Goal: Task Accomplishment & Management: Complete application form

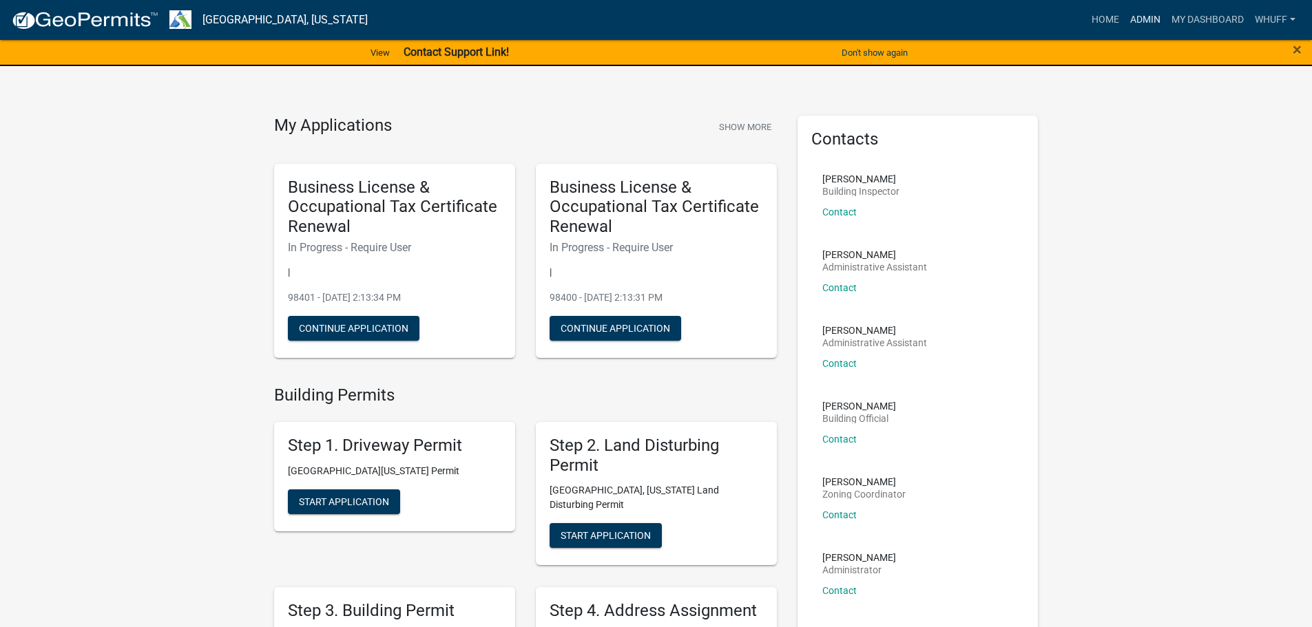
click at [1153, 16] on link "Admin" at bounding box center [1144, 20] width 41 height 26
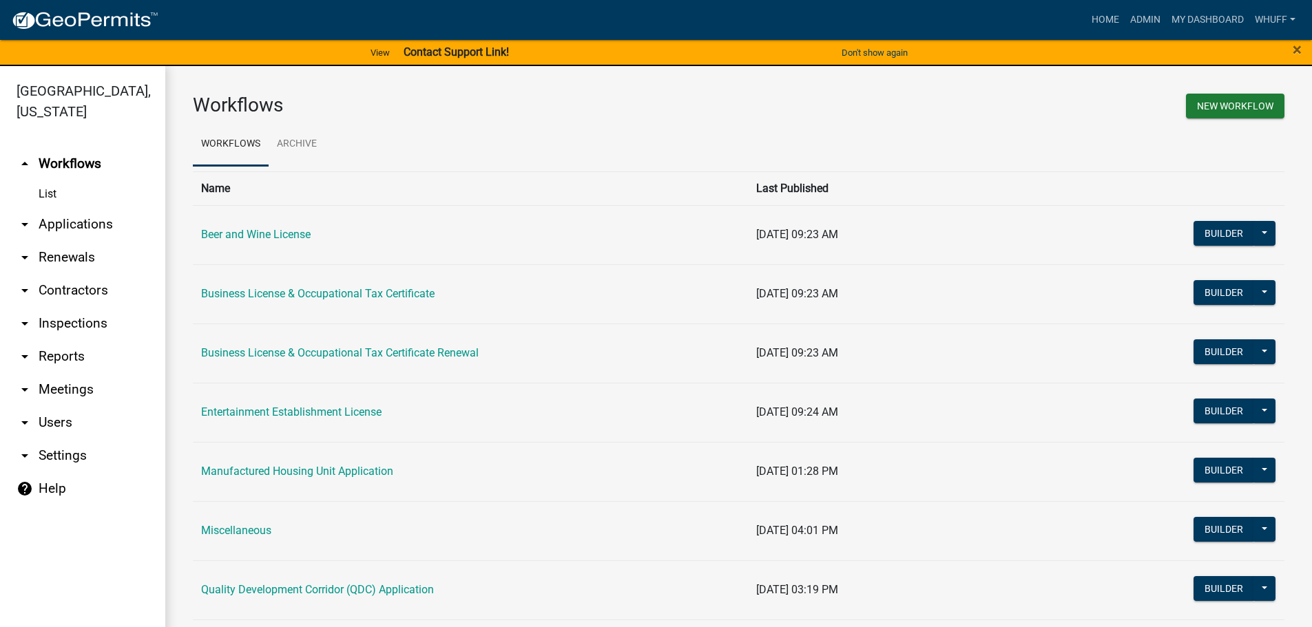
click at [54, 208] on link "arrow_drop_down Applications" at bounding box center [82, 224] width 165 height 33
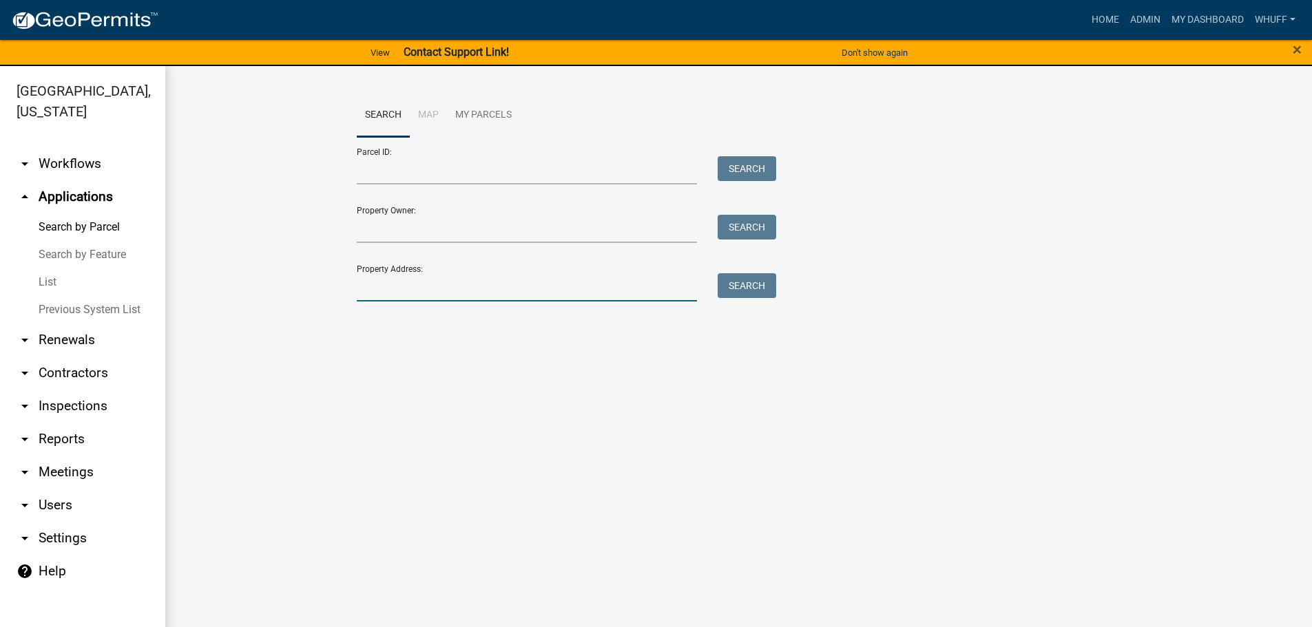
click at [419, 291] on input "Property Address:" at bounding box center [527, 287] width 341 height 28
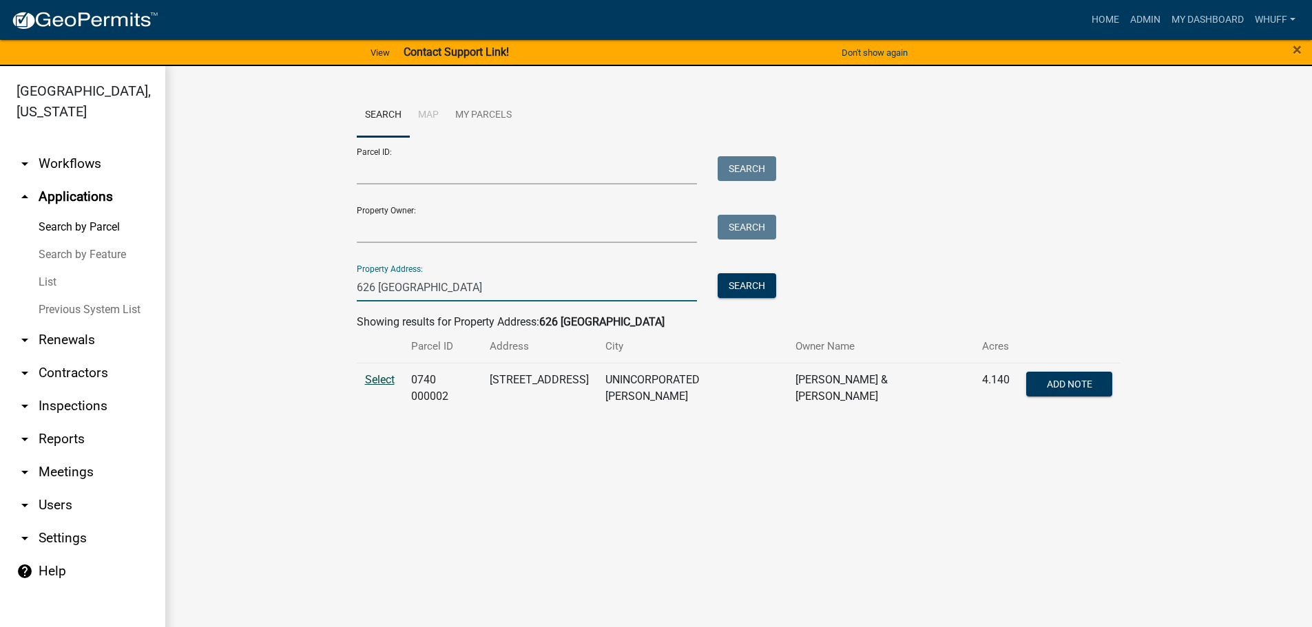
type input "626 Sandtown"
click at [366, 377] on span "Select" at bounding box center [380, 379] width 30 height 13
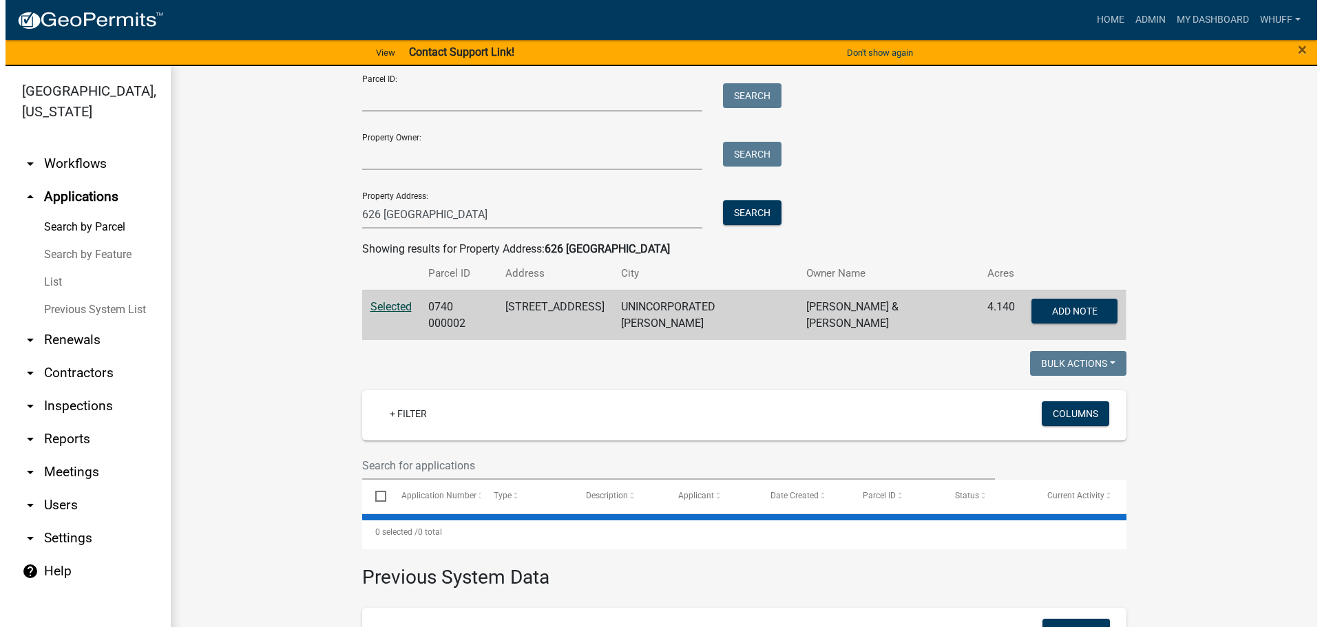
scroll to position [224, 0]
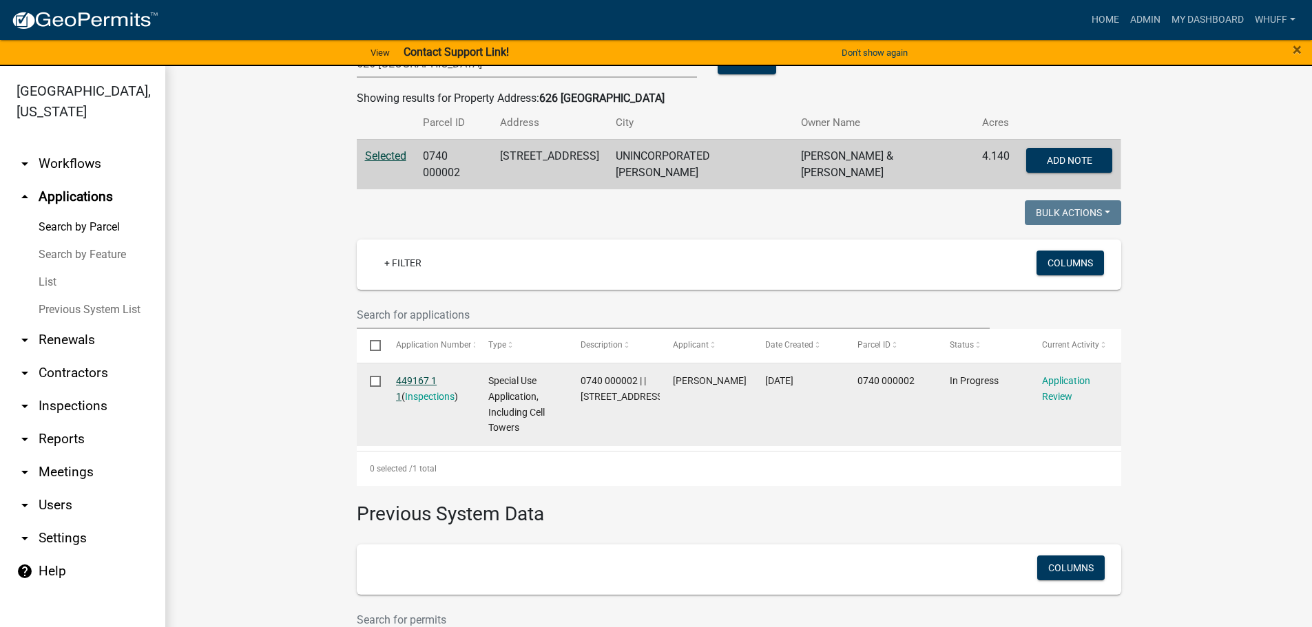
click at [423, 377] on link "449167 1 1" at bounding box center [416, 388] width 41 height 27
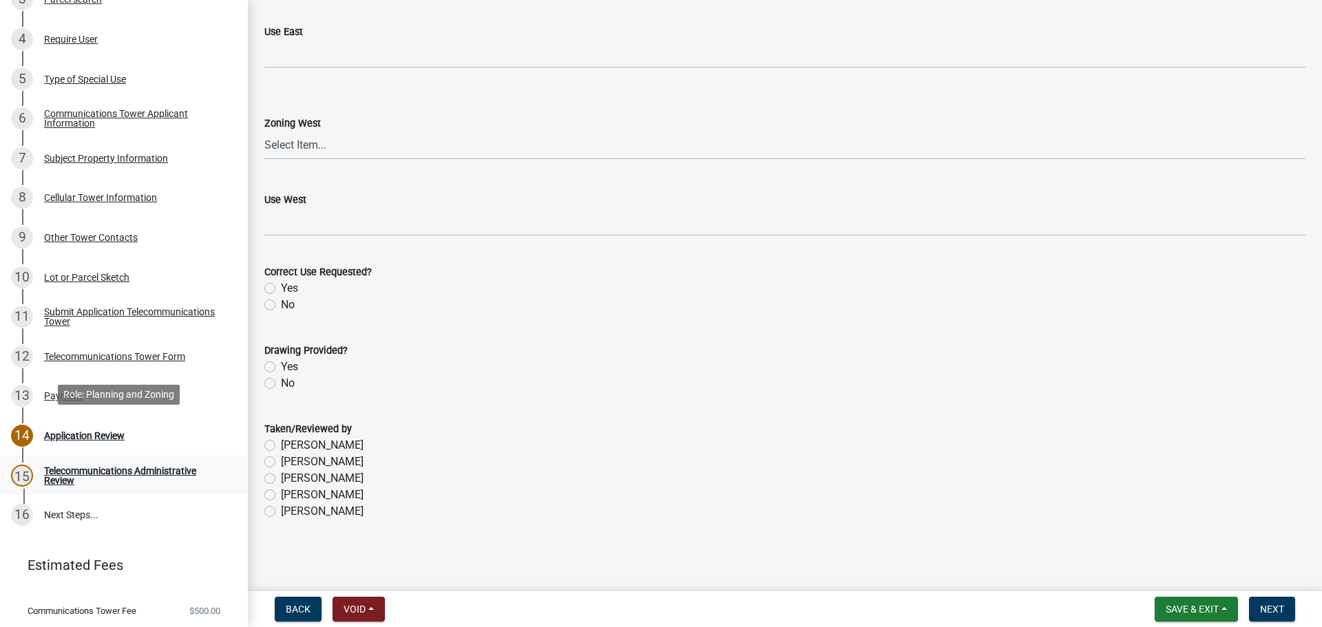
scroll to position [344, 0]
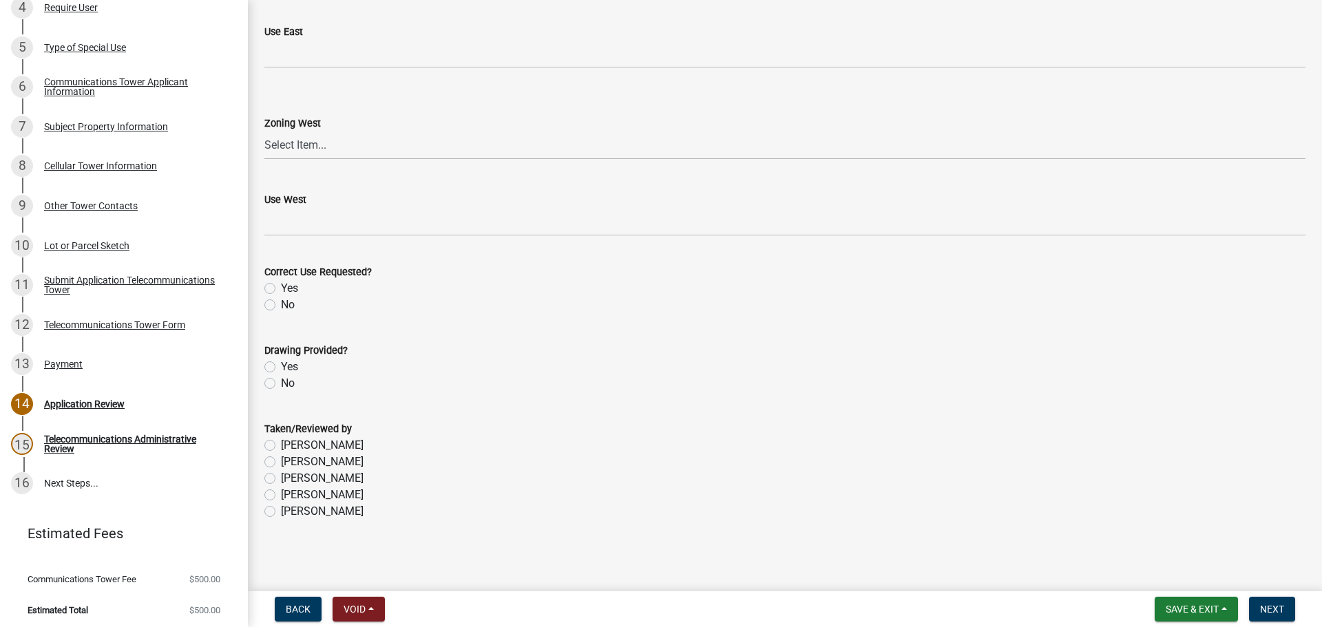
click at [301, 513] on label "William Huff" at bounding box center [322, 511] width 83 height 17
click at [290, 512] on input "William Huff" at bounding box center [285, 507] width 9 height 9
radio input "true"
click at [291, 366] on label "Yes" at bounding box center [289, 367] width 17 height 17
click at [290, 366] on input "Yes" at bounding box center [285, 363] width 9 height 9
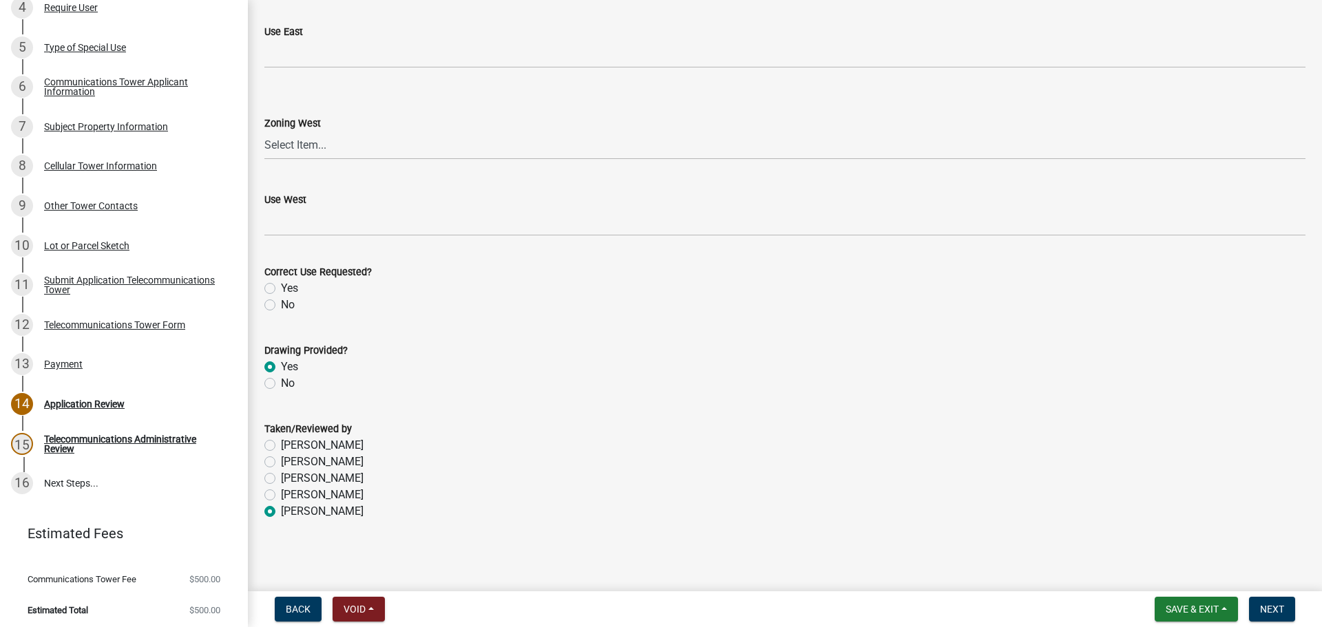
radio input "true"
click at [137, 325] on div "Telecommunications Tower Form" at bounding box center [114, 325] width 141 height 10
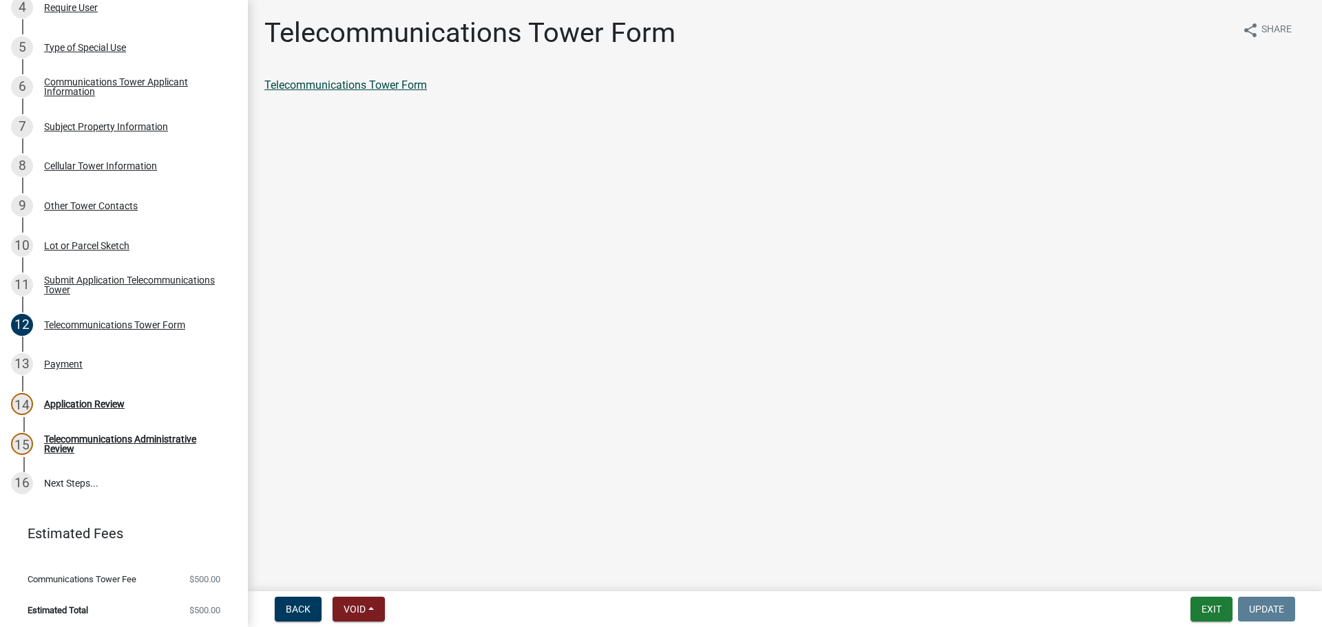
click at [383, 83] on link "Telecommunications Tower Form" at bounding box center [345, 84] width 162 height 13
click at [65, 395] on div "14 Application Review" at bounding box center [118, 404] width 215 height 22
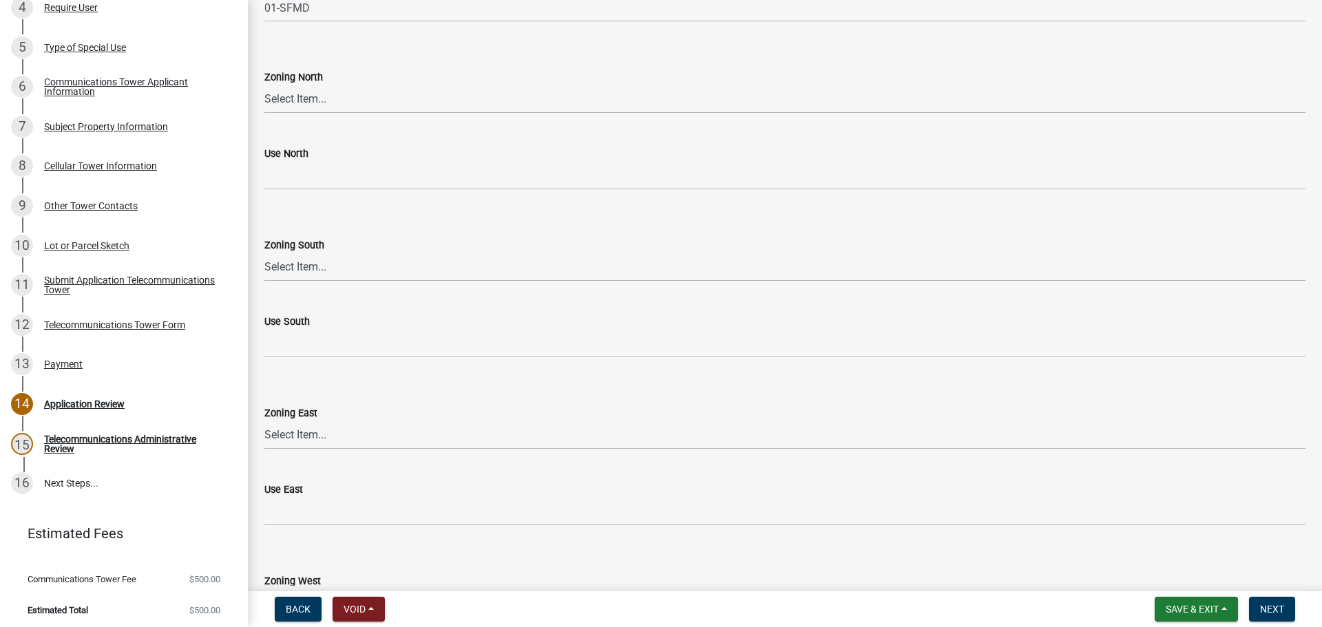
scroll to position [202, 0]
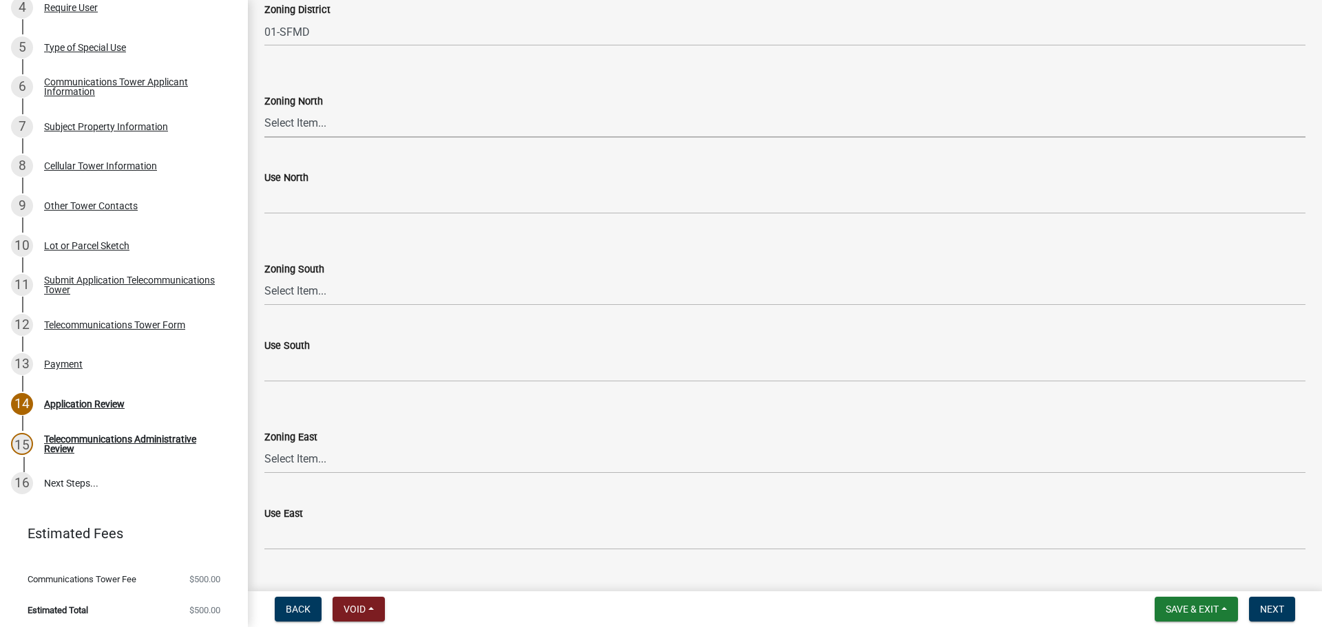
click at [309, 123] on select "Select Item... 01-AG 01-AGR 01-HC 01-HI 01-LC 01-LI 01-LR 01-SD-MH 01-SU-VL 01-…" at bounding box center [784, 123] width 1041 height 28
click at [264, 109] on select "Select Item... 01-AG 01-AGR 01-HC 01-HI 01-LC 01-LI 01-LR 01-SD-MH 01-SU-VL 01-…" at bounding box center [784, 123] width 1041 height 28
select select "669f34d8-9dd3-4a1a-a8d0-94855e4fbb22"
click at [326, 295] on select "Select Item... 01-AG 01-AGR 01-HC 01-HI 01-LC 01-LI 01-LR 01-SD-MH 01-SU-VL 01-…" at bounding box center [784, 291] width 1041 height 28
click at [264, 277] on select "Select Item... 01-AG 01-AGR 01-HC 01-HI 01-LC 01-LI 01-LR 01-SD-MH 01-SU-VL 01-…" at bounding box center [784, 291] width 1041 height 28
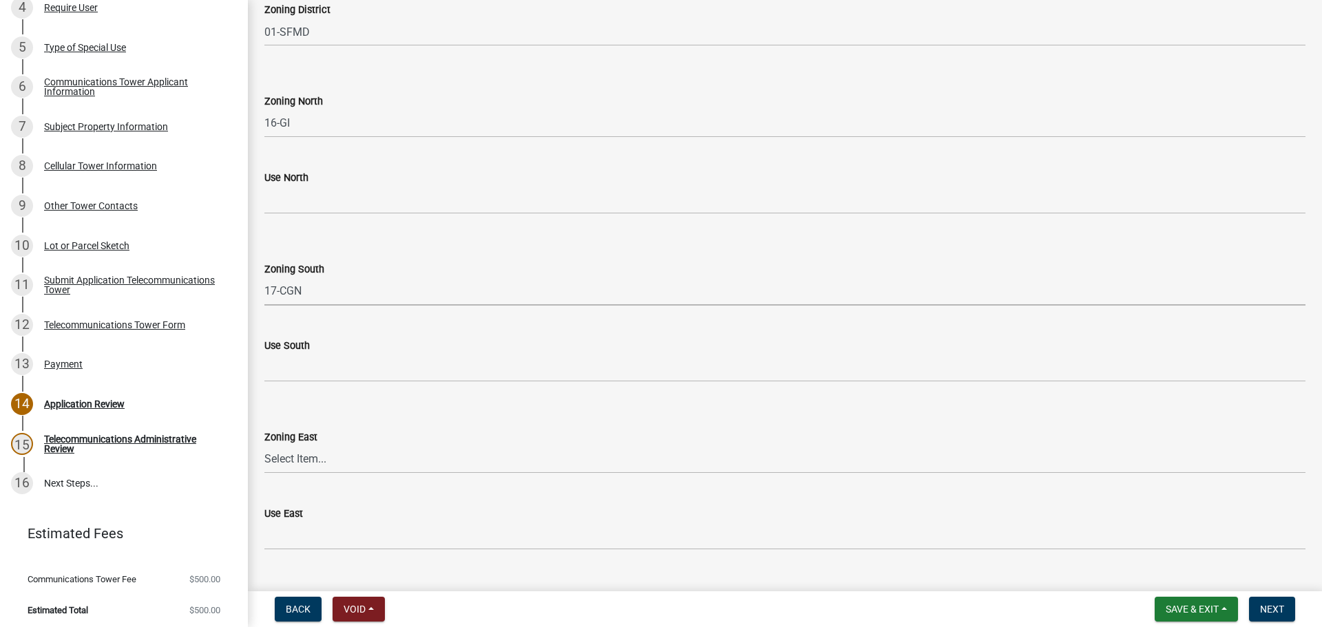
select select "ec0c5d5e-4daa-431e-80b6-9038bb3ddc0a"
click at [315, 465] on select "Select Item... 01-AG 01-AGR 01-HC 01-HI 01-LC 01-LI 01-LR 01-SD-MH 01-SU-VL 01-…" at bounding box center [784, 459] width 1041 height 28
click at [264, 445] on select "Select Item... 01-AG 01-AGR 01-HC 01-HI 01-LC 01-LI 01-LR 01-SD-MH 01-SU-VL 01-…" at bounding box center [784, 459] width 1041 height 28
select select "ec0c5d5e-4daa-431e-80b6-9038bb3ddc0a"
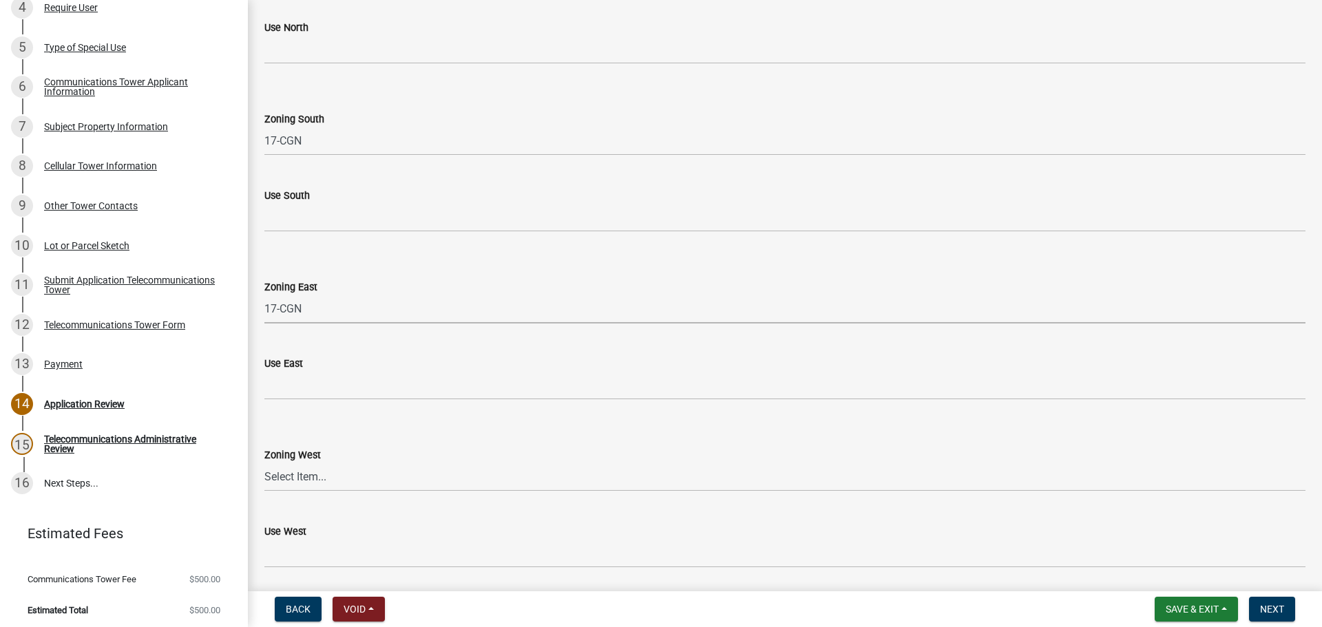
scroll to position [409, 0]
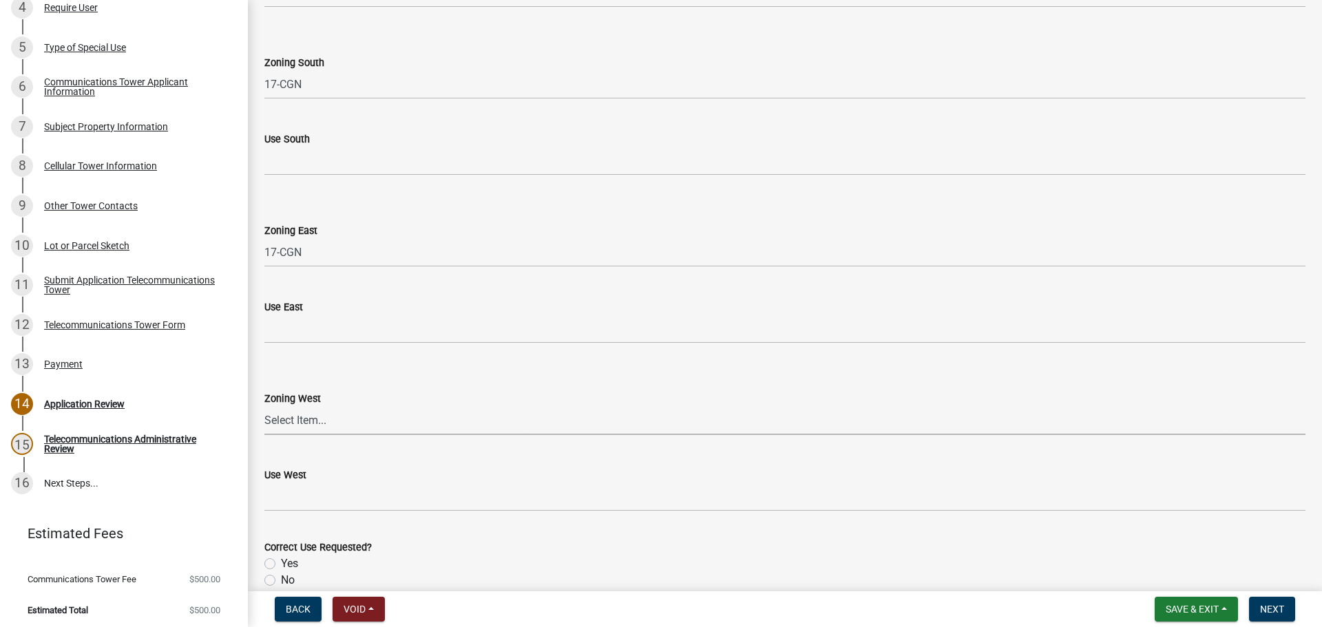
click at [327, 417] on select "Select Item... 01-AG 01-AGR 01-HC 01-HI 01-LC 01-LI 01-LR 01-SD-MH 01-SU-VL 01-…" at bounding box center [784, 421] width 1041 height 28
click at [264, 407] on select "Select Item... 01-AG 01-AGR 01-HC 01-HI 01-LC 01-LI 01-LR 01-SD-MH 01-SU-VL 01-…" at bounding box center [784, 421] width 1041 height 28
select select "ec0c5d5e-4daa-431e-80b6-9038bb3ddc0a"
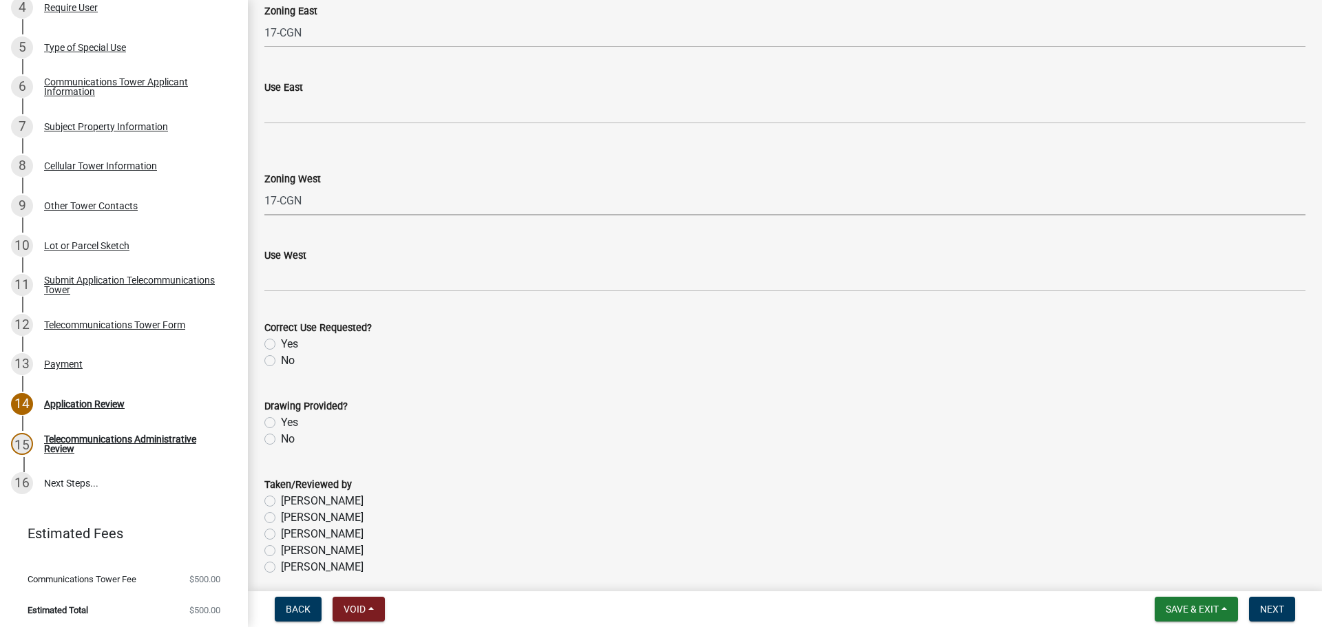
scroll to position [684, 0]
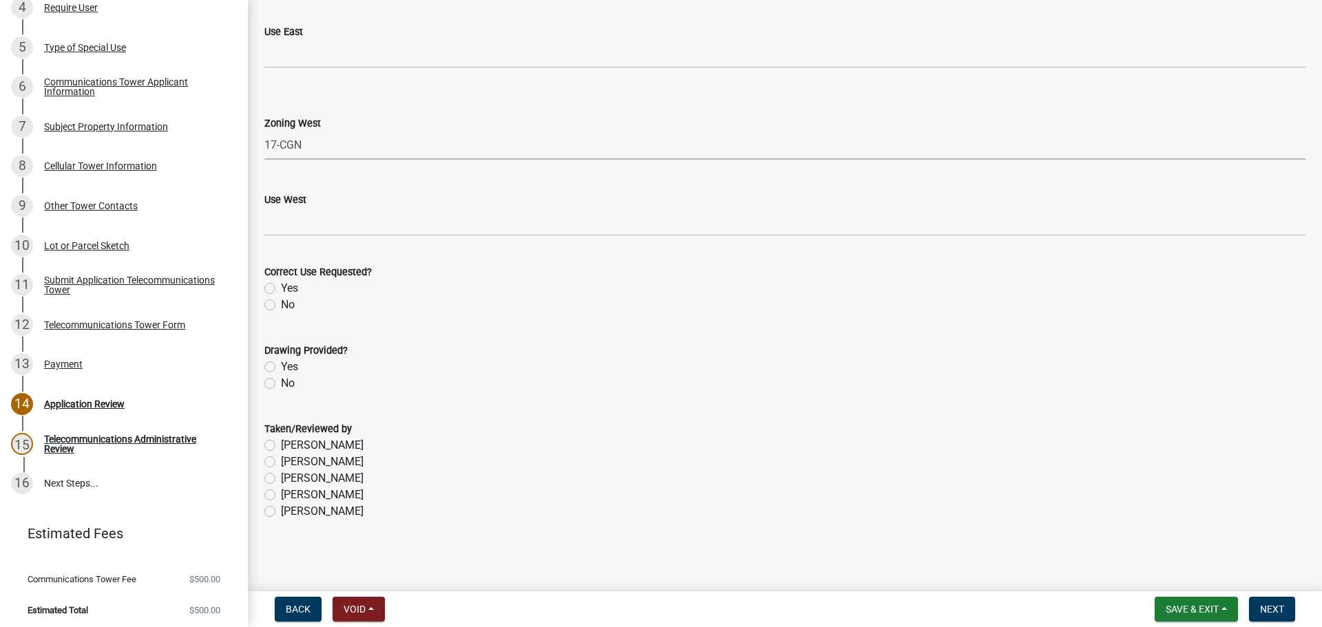
click at [302, 517] on label "William Huff" at bounding box center [322, 511] width 83 height 17
click at [290, 512] on input "William Huff" at bounding box center [285, 507] width 9 height 9
radio input "true"
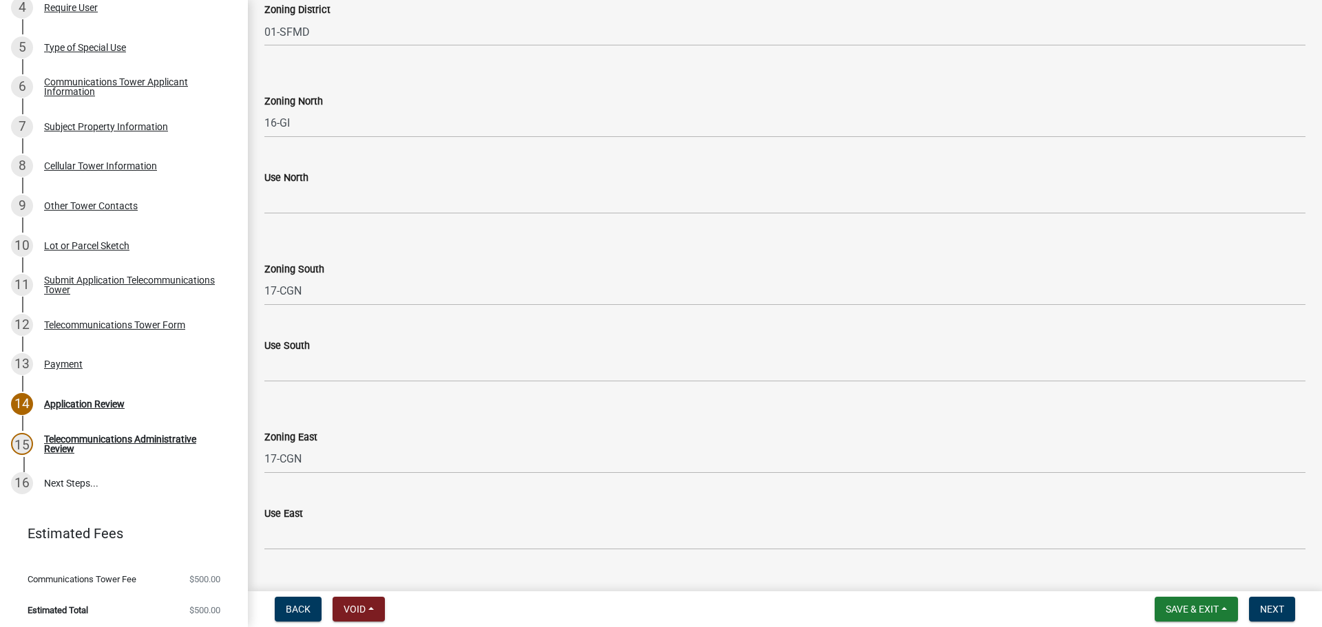
scroll to position [0, 0]
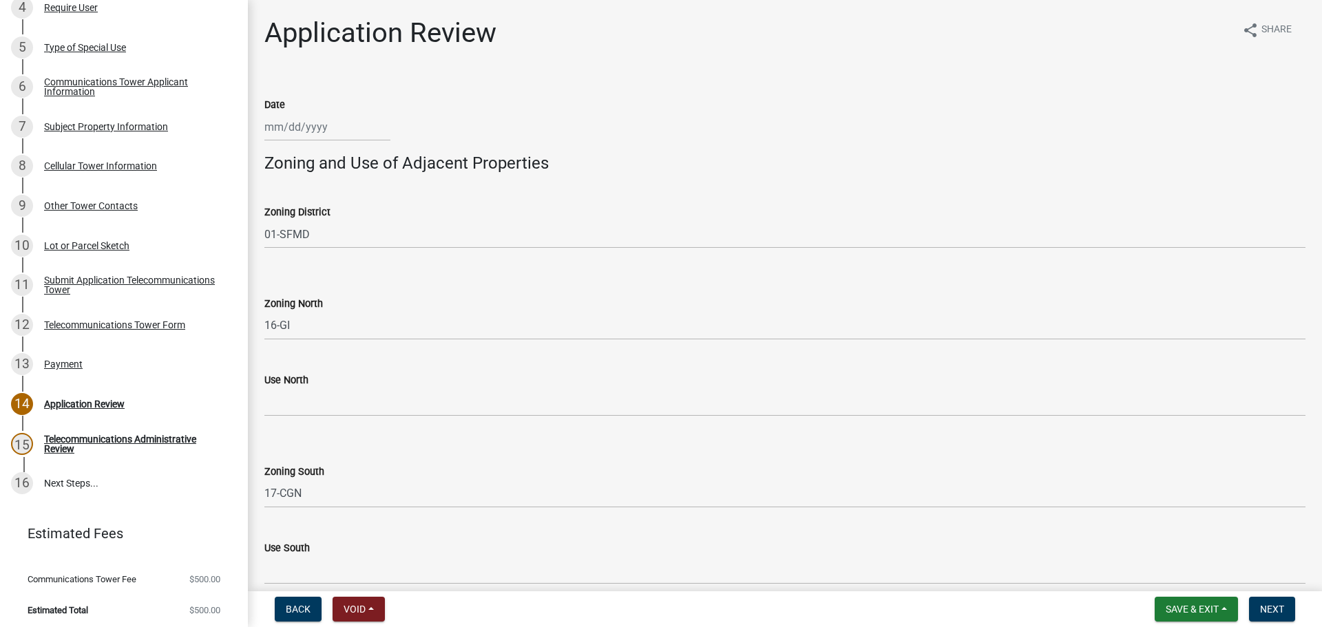
click at [316, 129] on div at bounding box center [327, 127] width 126 height 28
select select "9"
select select "2025"
click at [320, 243] on div "17" at bounding box center [322, 244] width 22 height 22
type input "09/17/2025"
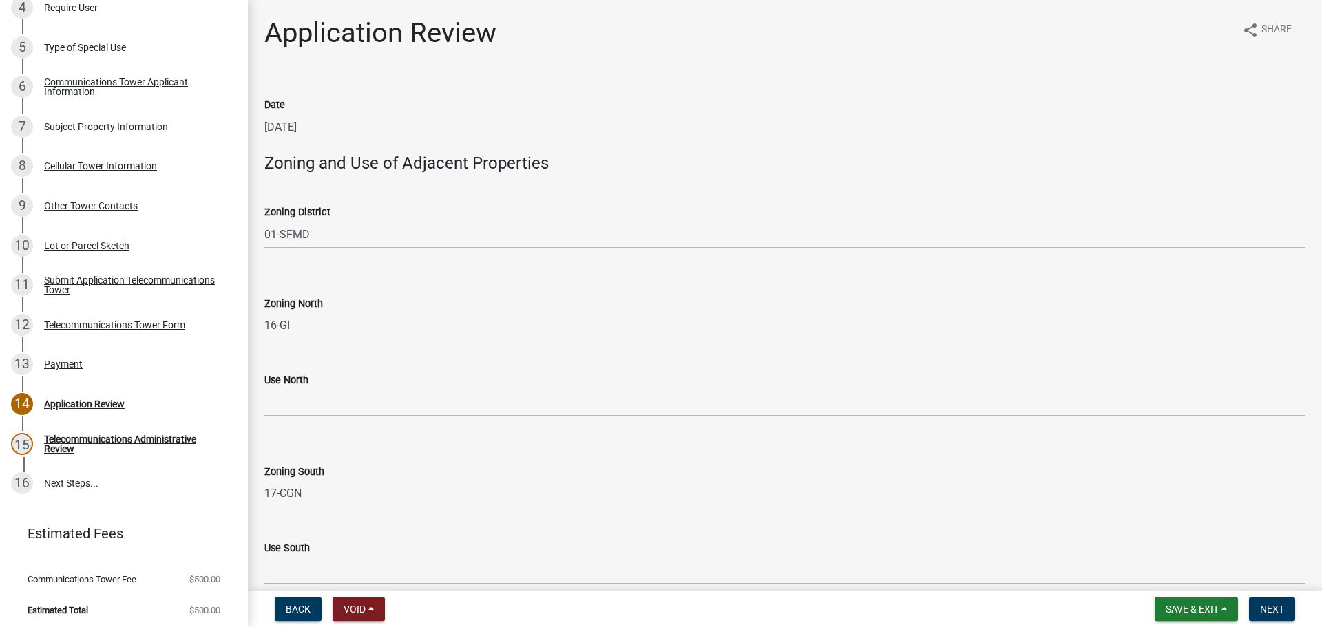
click at [701, 155] on h4 "Zoning and Use of Adjacent Properties" at bounding box center [784, 164] width 1041 height 20
click at [753, 151] on wm-data-entity-input "Date 09/17/2025" at bounding box center [784, 115] width 1041 height 76
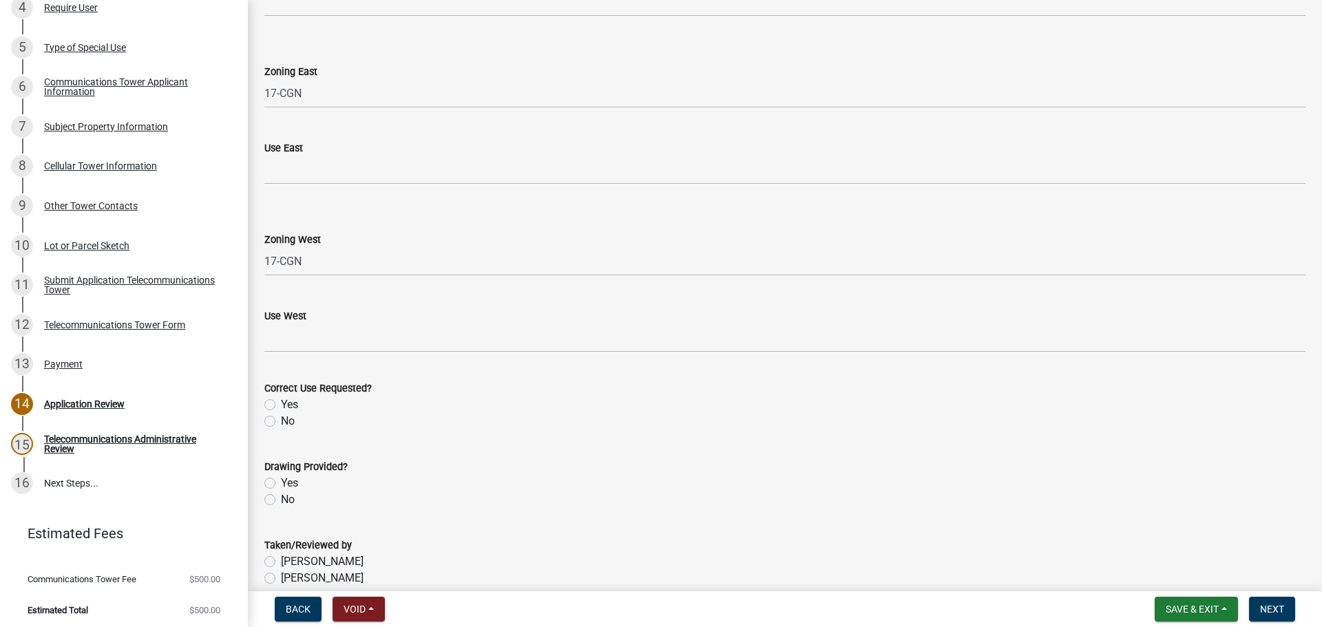
scroll to position [684, 0]
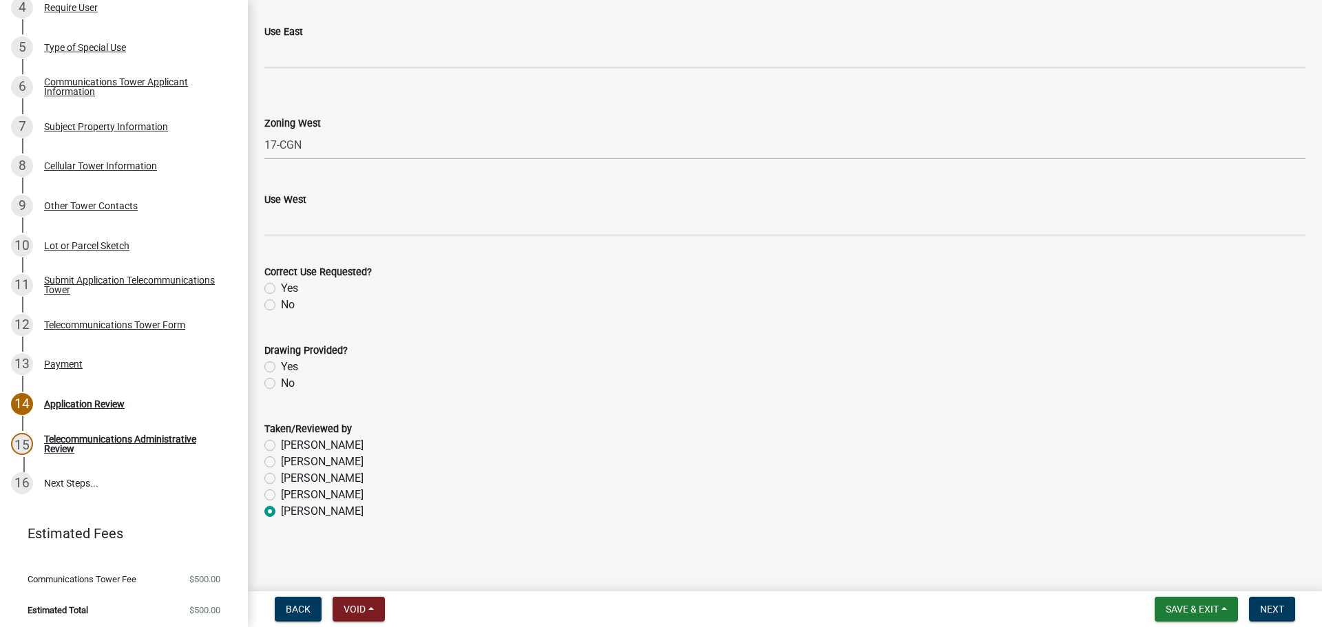
click at [865, 414] on form "Taken/Reviewed by Douglas Richardson James Lorimer Thrailkill Jr Keanua Patters…" at bounding box center [784, 462] width 1041 height 116
click at [1272, 606] on span "Next" at bounding box center [1272, 609] width 24 height 11
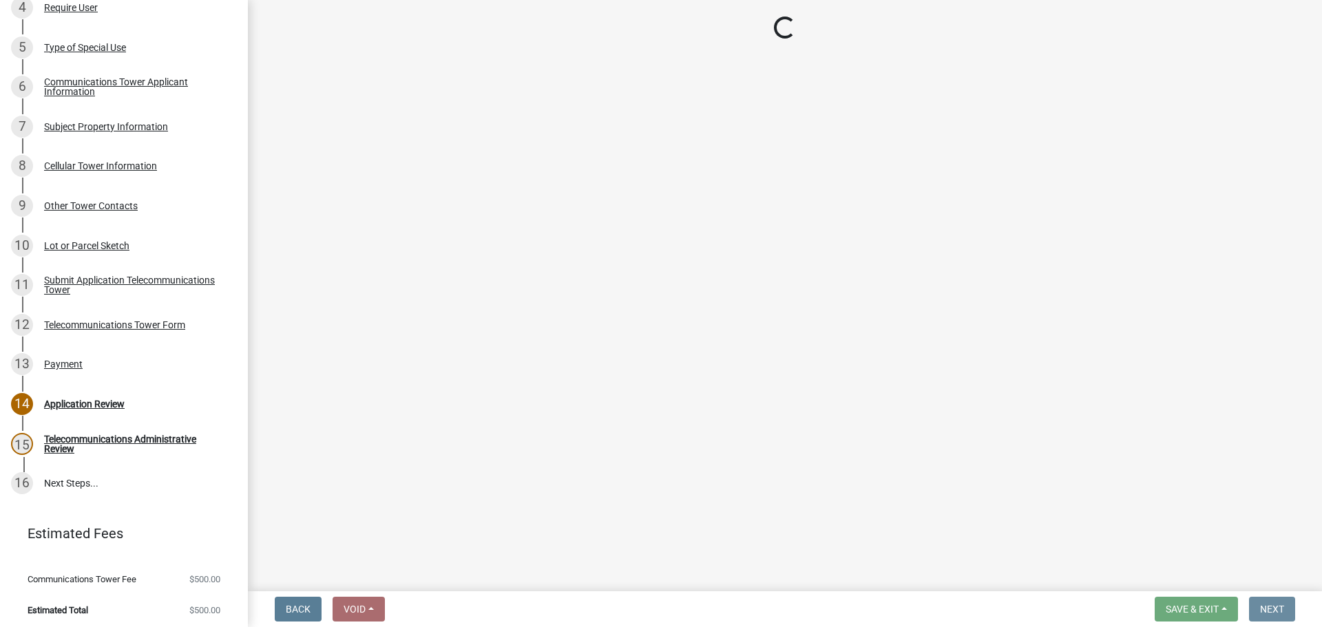
scroll to position [0, 0]
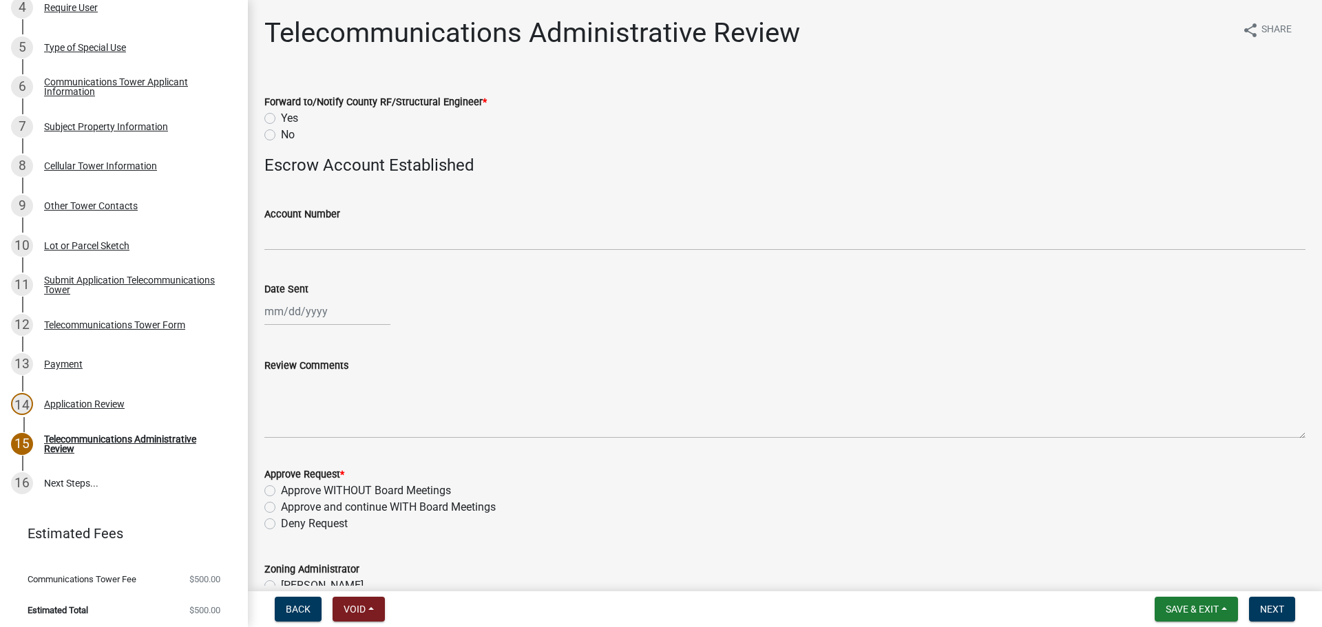
click at [291, 114] on label "Yes" at bounding box center [289, 118] width 17 height 17
click at [290, 114] on input "Yes" at bounding box center [285, 114] width 9 height 9
radio input "true"
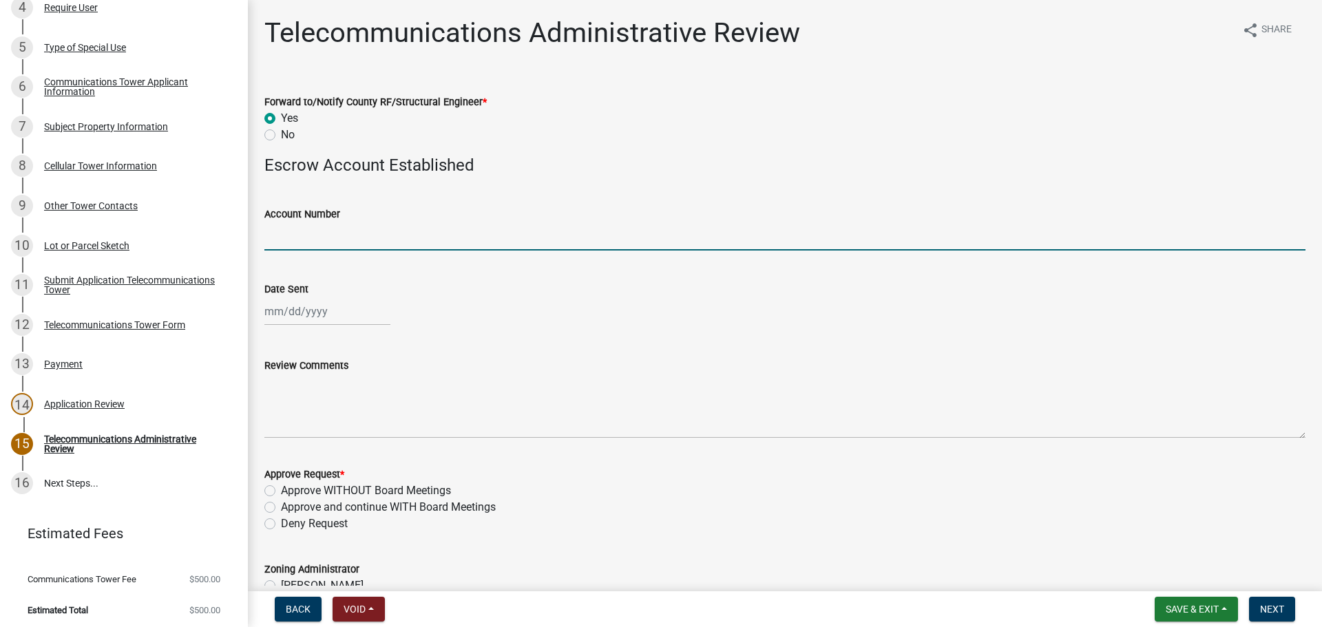
click at [336, 240] on input "Account Number" at bounding box center [784, 236] width 1041 height 28
type input "Account TBD. Check (120) for ($5,000) forwarded to Sonya Conroy in Finance"
click at [304, 315] on div at bounding box center [327, 311] width 126 height 28
select select "9"
select select "2025"
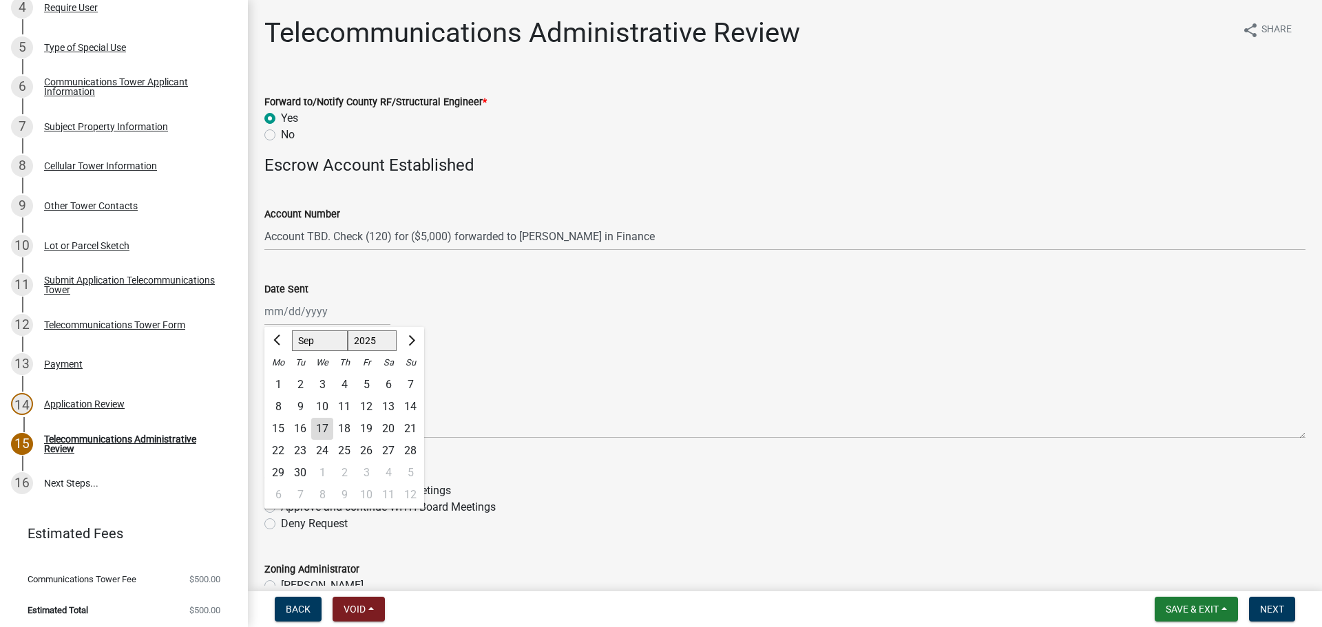
click at [324, 434] on div "17" at bounding box center [322, 429] width 22 height 22
type input "09/17/2025"
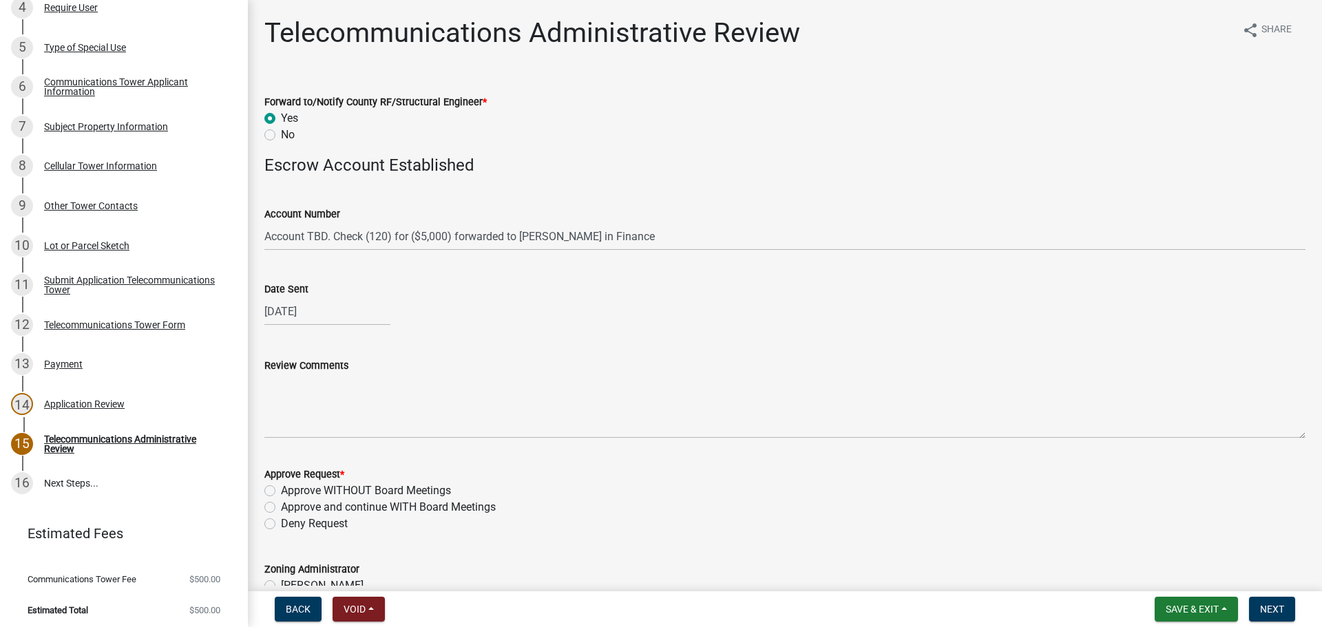
select select "9"
select select "2025"
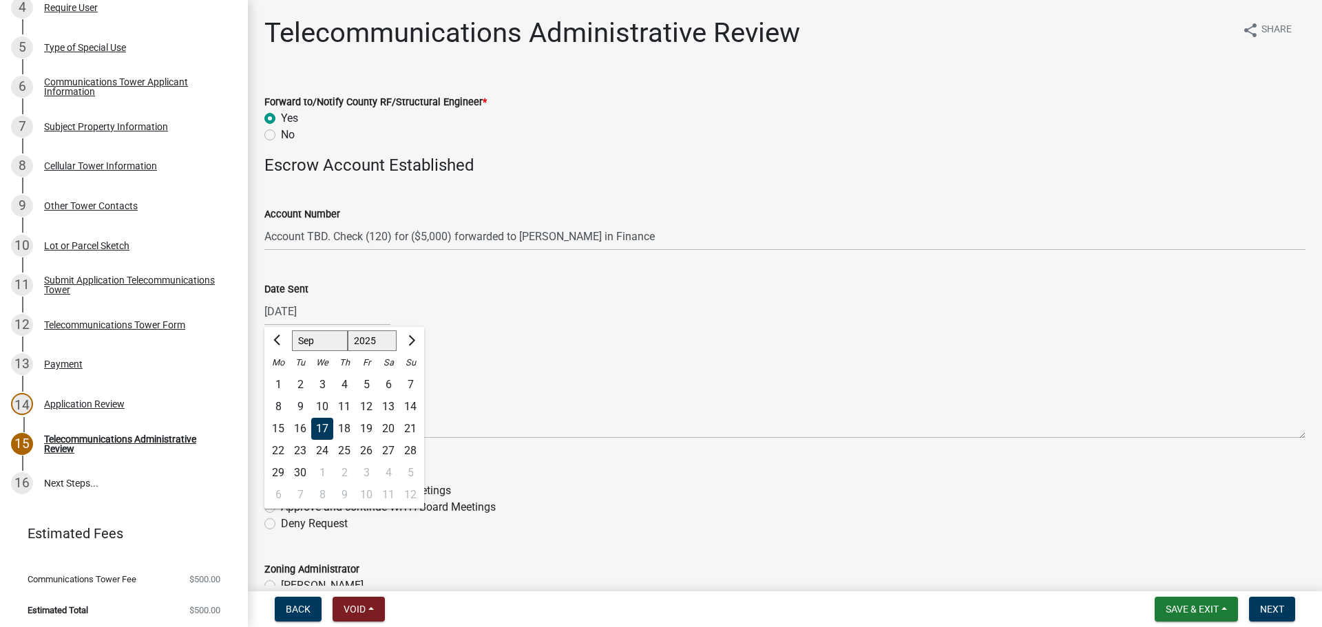
click at [311, 314] on div "09/17/2025 Jan Feb Mar Apr May Jun Jul Aug Sep Oct Nov Dec 1525 1526 1527 1528 …" at bounding box center [327, 311] width 126 height 28
click at [330, 338] on select "Jan Feb Mar Apr May Jun Jul Aug Sep Oct Nov Dec" at bounding box center [320, 340] width 56 height 21
select select "3"
click at [292, 330] on select "Jan Feb Mar Apr May Jun Jul Aug Sep Oct Nov Dec" at bounding box center [320, 340] width 56 height 21
click at [282, 448] on div "17" at bounding box center [278, 451] width 22 height 22
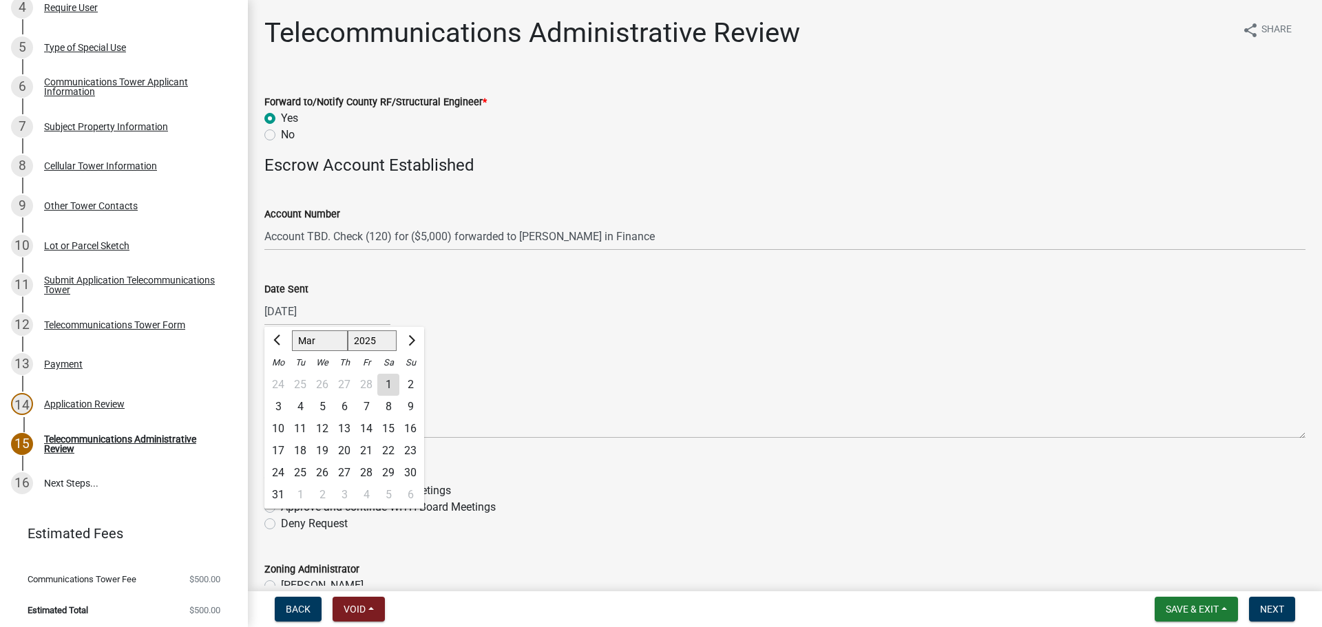
type input "03/17/2025"
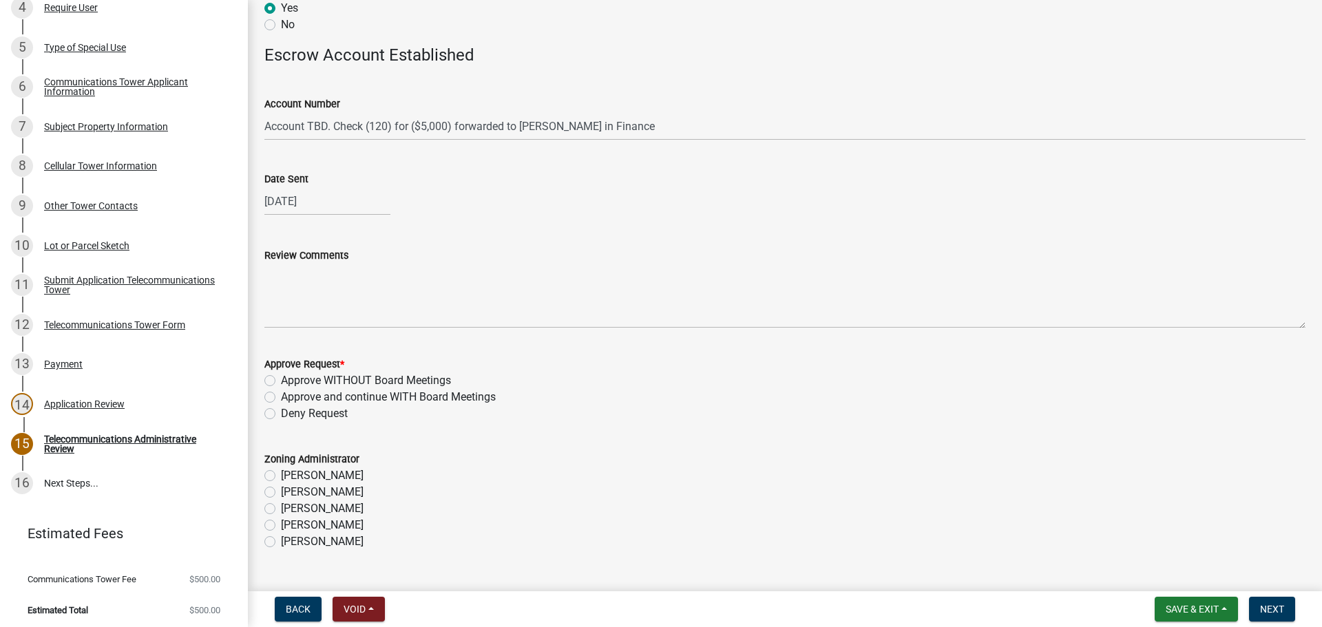
scroll to position [138, 0]
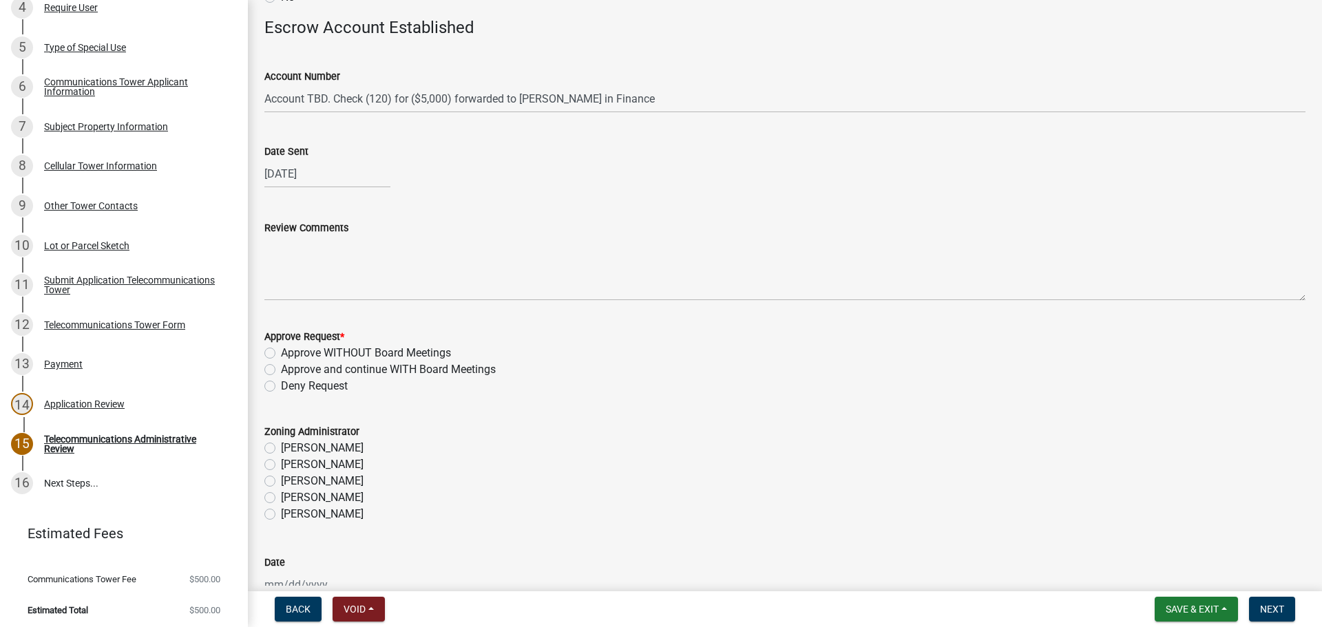
click at [461, 368] on label "Approve and continue WITH Board Meetings" at bounding box center [388, 369] width 215 height 17
click at [290, 368] on input "Approve and continue WITH Board Meetings" at bounding box center [285, 365] width 9 height 9
radio input "true"
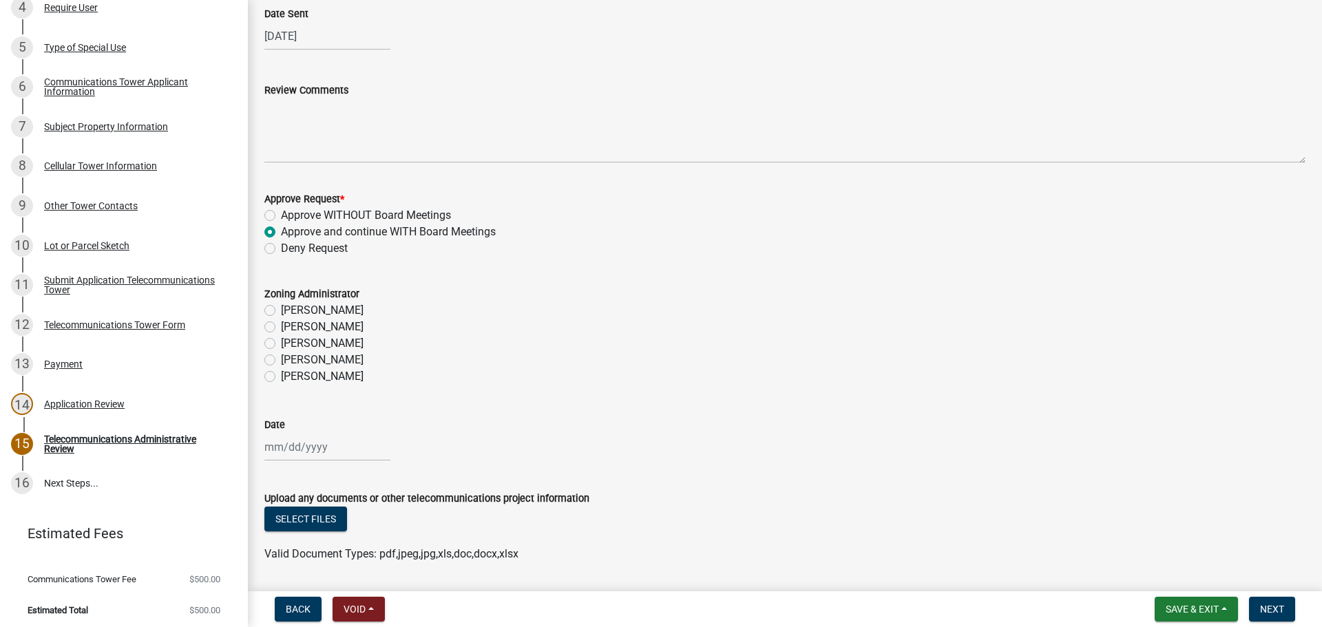
scroll to position [318, 0]
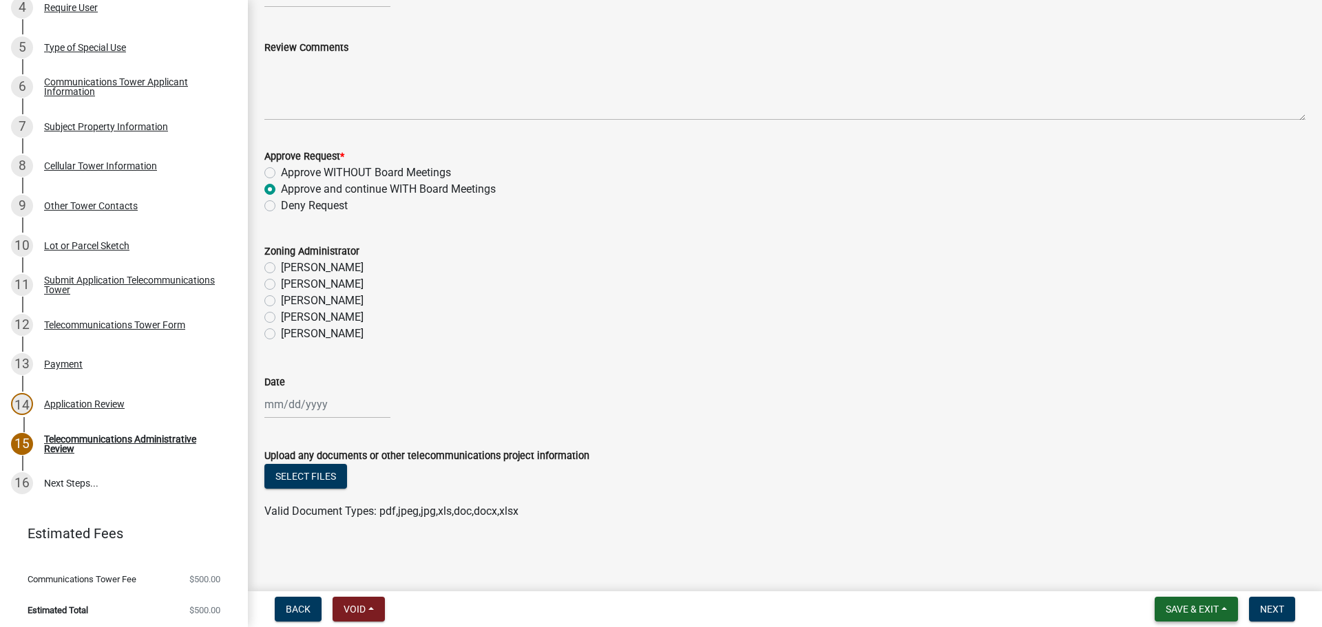
click at [1190, 613] on span "Save & Exit" at bounding box center [1192, 609] width 53 height 11
click at [1201, 582] on button "Save & Exit" at bounding box center [1183, 573] width 110 height 33
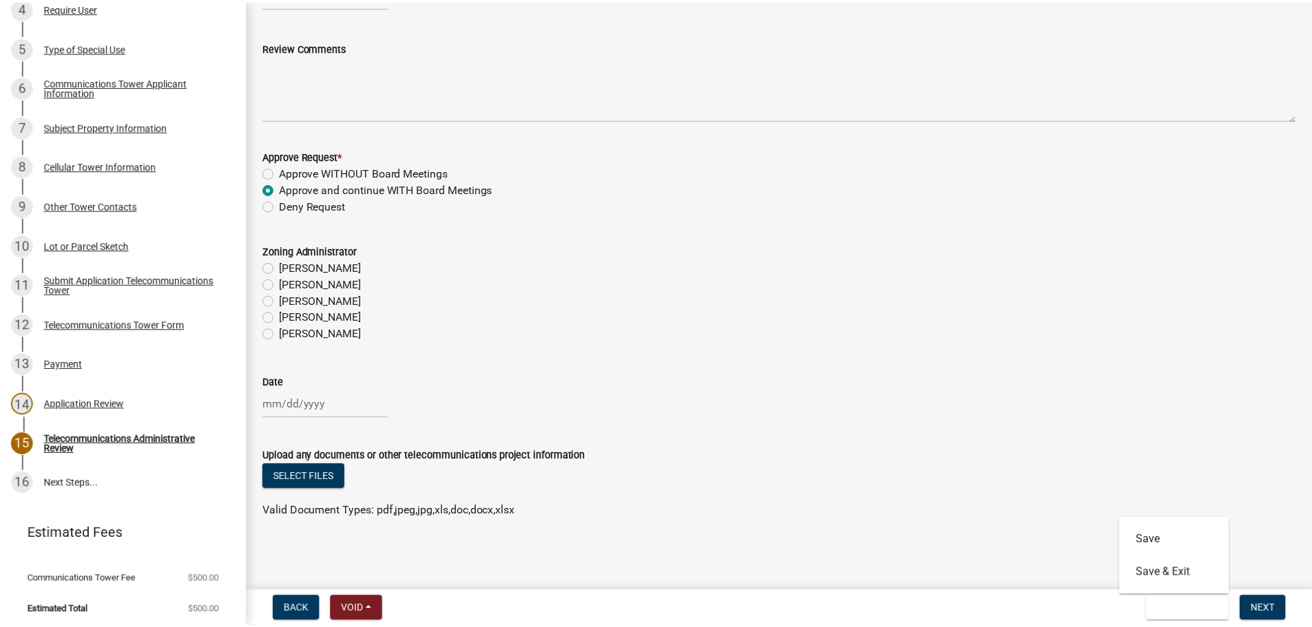
scroll to position [0, 0]
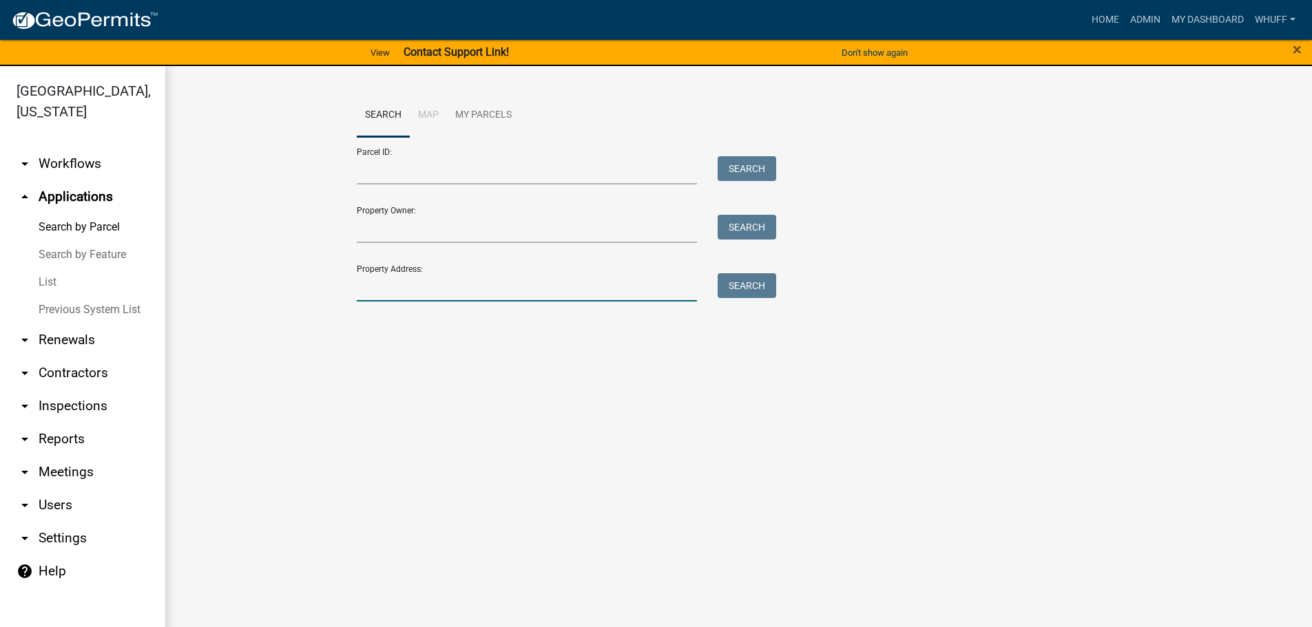
click at [498, 293] on input "Property Address:" at bounding box center [527, 287] width 341 height 28
type input "626 Sandtown"
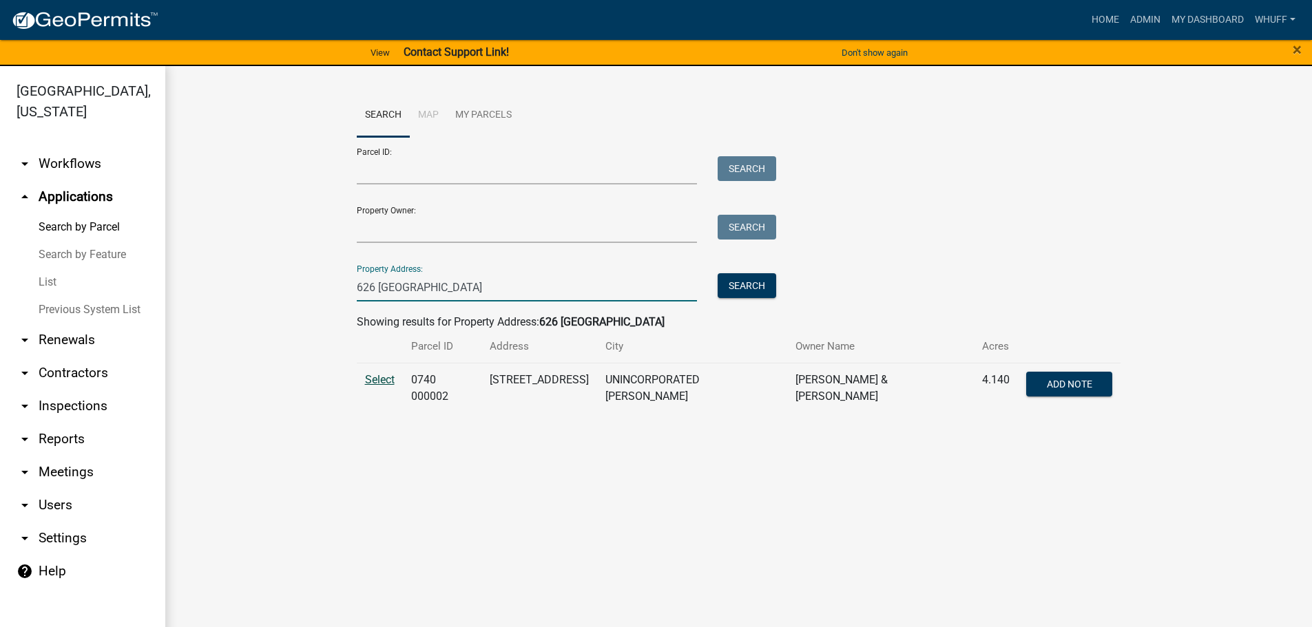
click at [366, 377] on span "Select" at bounding box center [380, 379] width 30 height 13
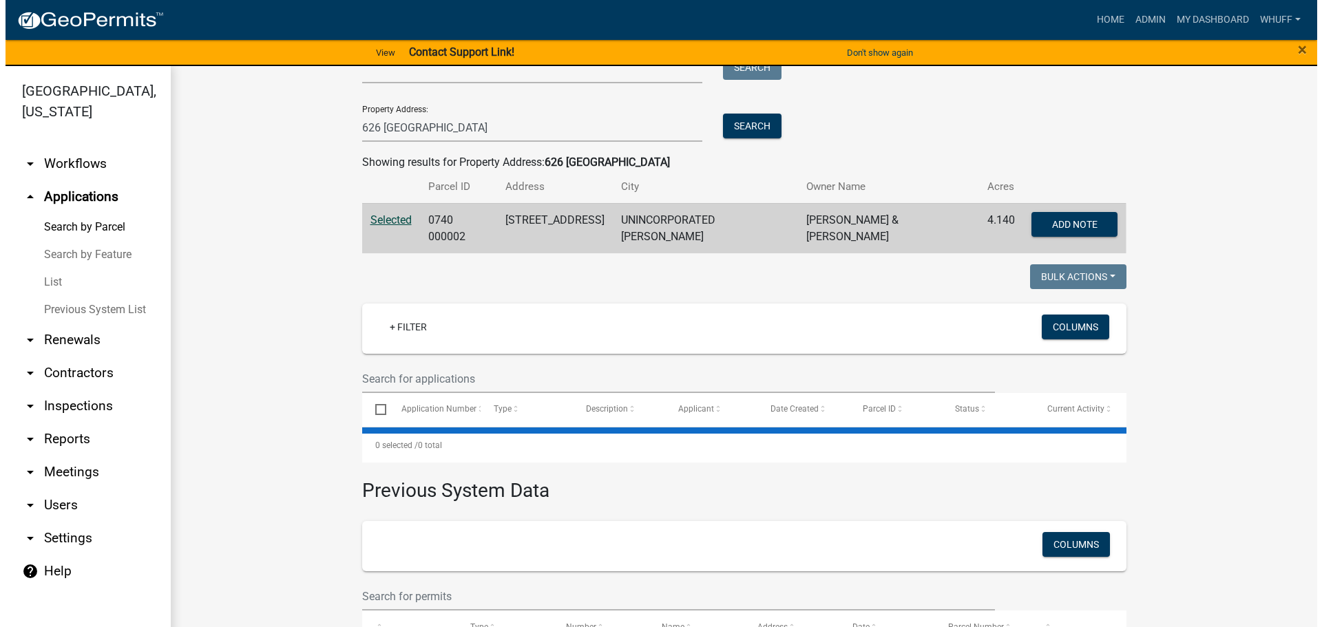
scroll to position [258, 0]
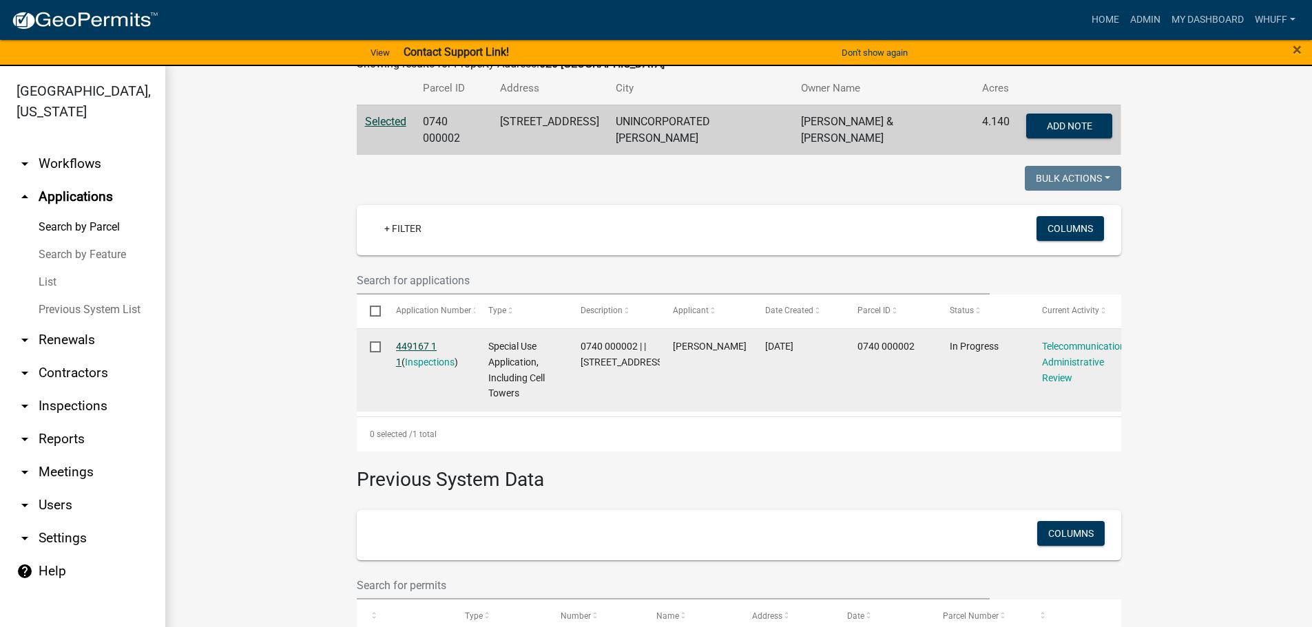
click at [415, 348] on link "449167 1 1" at bounding box center [416, 354] width 41 height 27
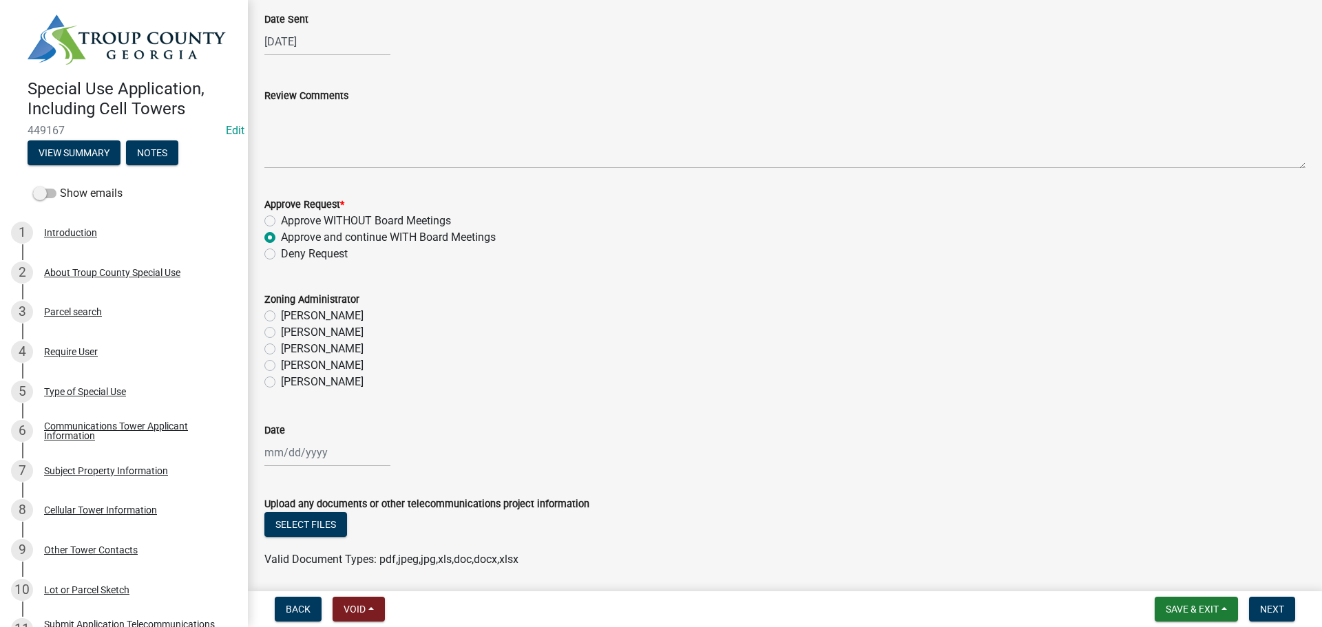
scroll to position [318, 0]
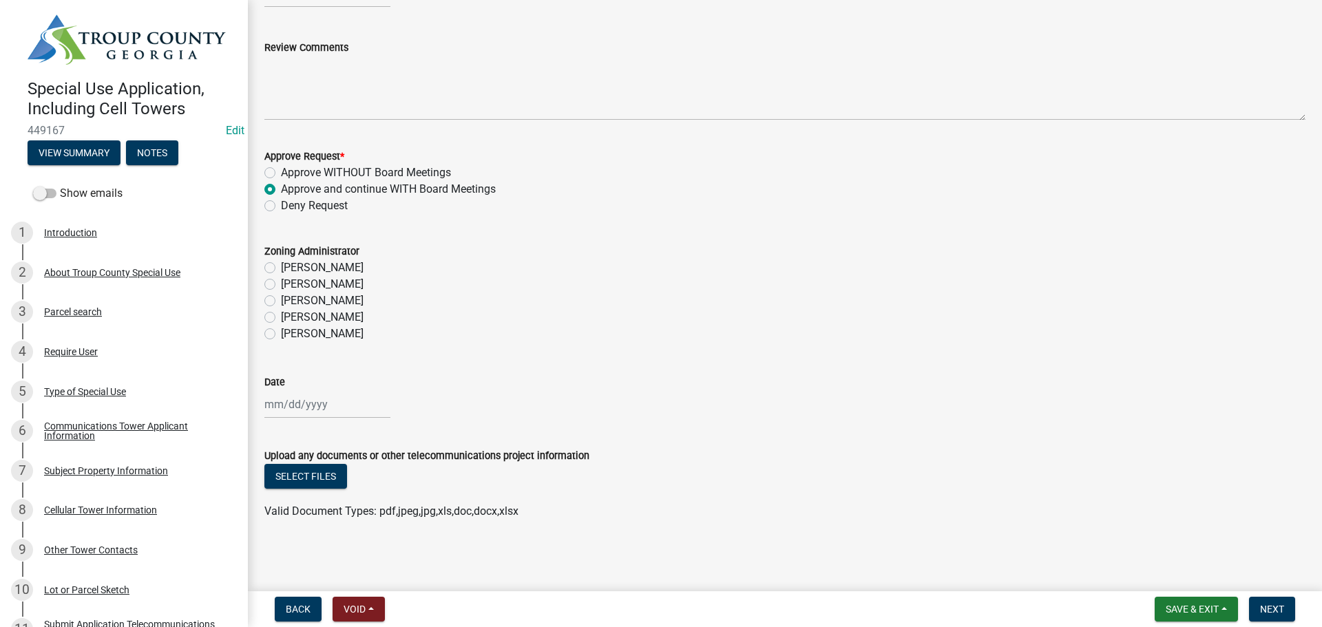
click at [807, 382] on div "Date" at bounding box center [784, 382] width 1041 height 17
click at [303, 321] on label "Ruth West" at bounding box center [322, 317] width 83 height 17
click at [290, 318] on input "Ruth West" at bounding box center [285, 313] width 9 height 9
radio input "true"
click at [302, 400] on div at bounding box center [327, 404] width 126 height 28
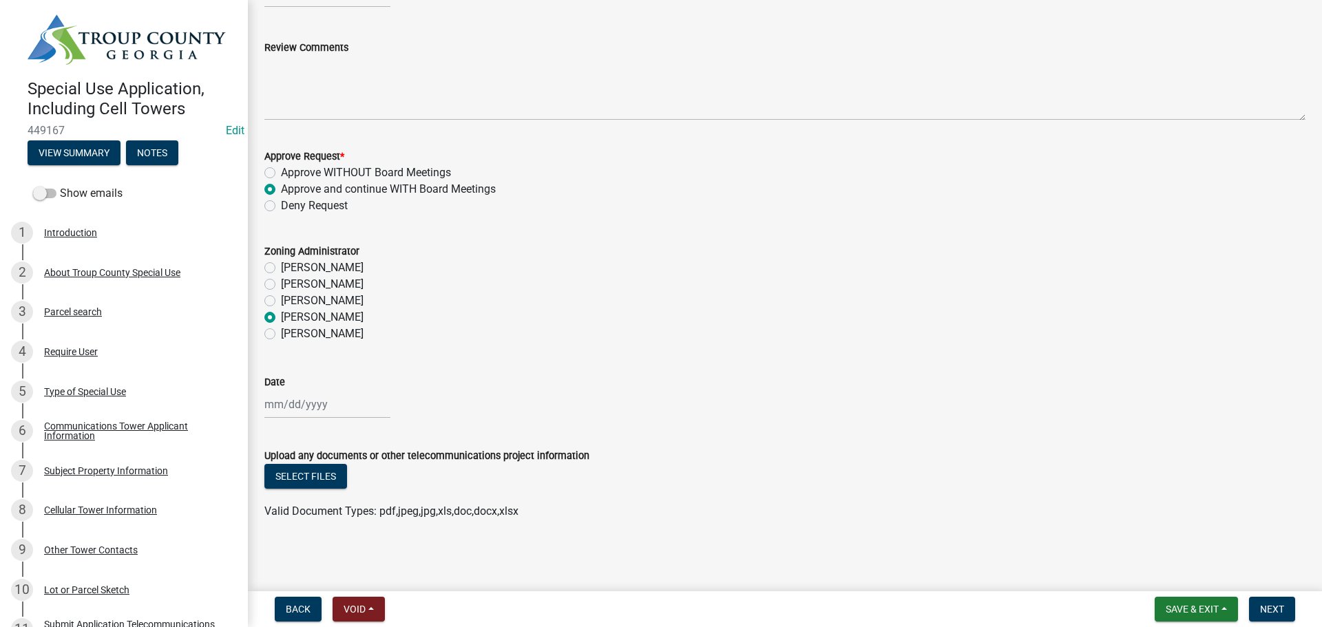
select select "9"
select select "2025"
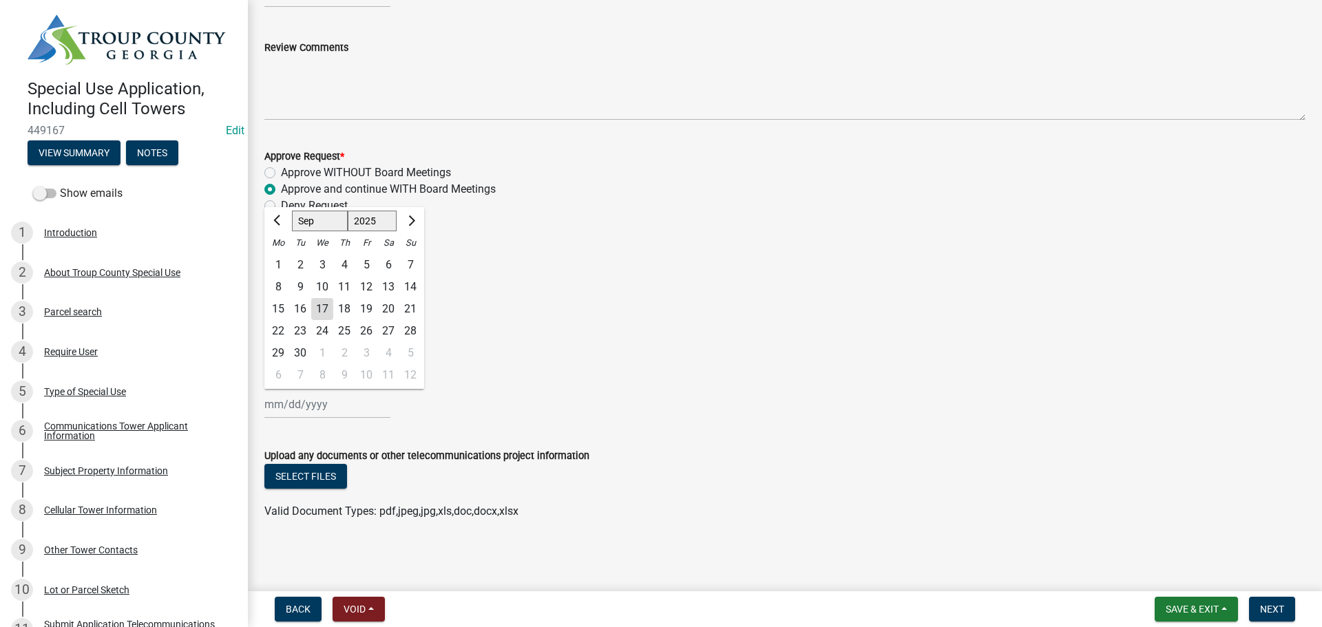
click at [326, 311] on div "17" at bounding box center [322, 309] width 22 height 22
type input "09/17/2025"
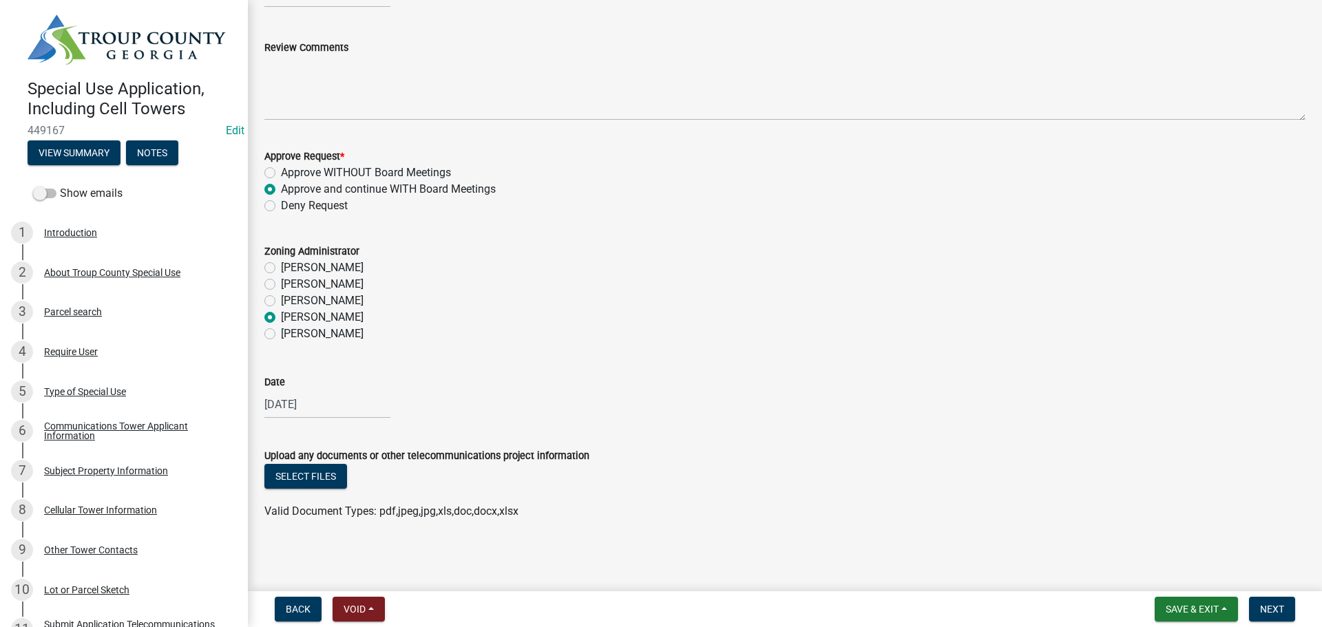
click at [969, 364] on div "Date 09/17/2025" at bounding box center [784, 387] width 1041 height 64
click at [996, 441] on form "Upload any documents or other telecommunications project information Select fil…" at bounding box center [784, 475] width 1041 height 89
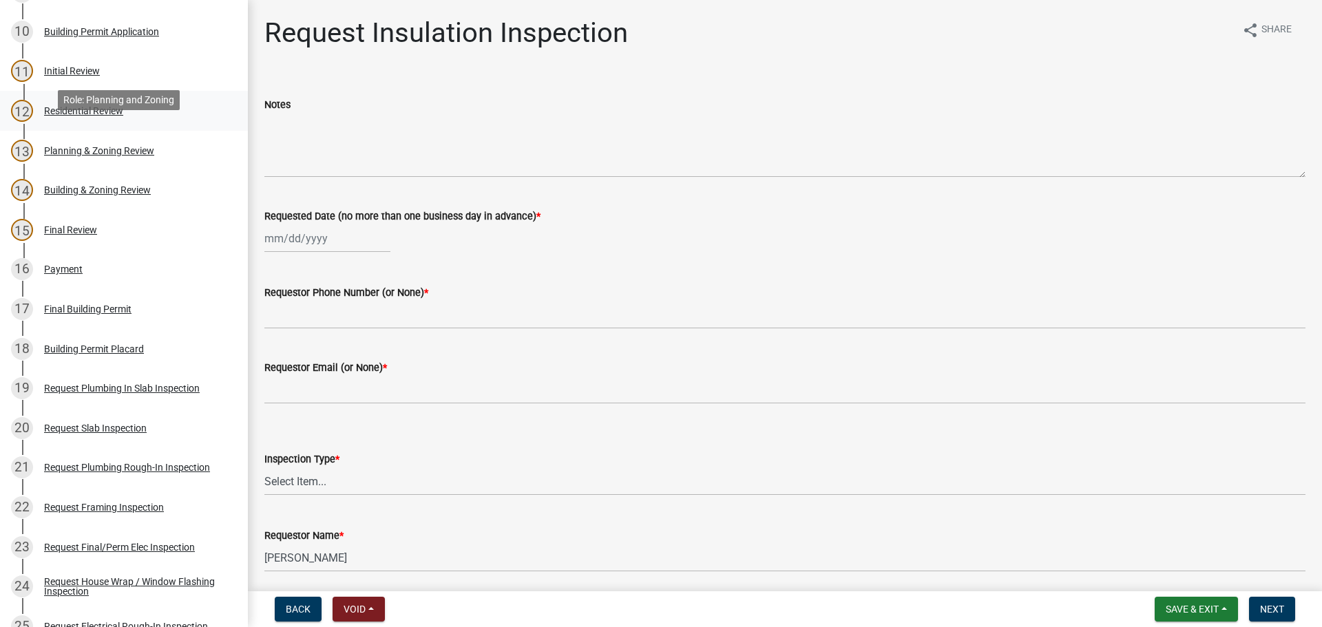
scroll to position [620, 0]
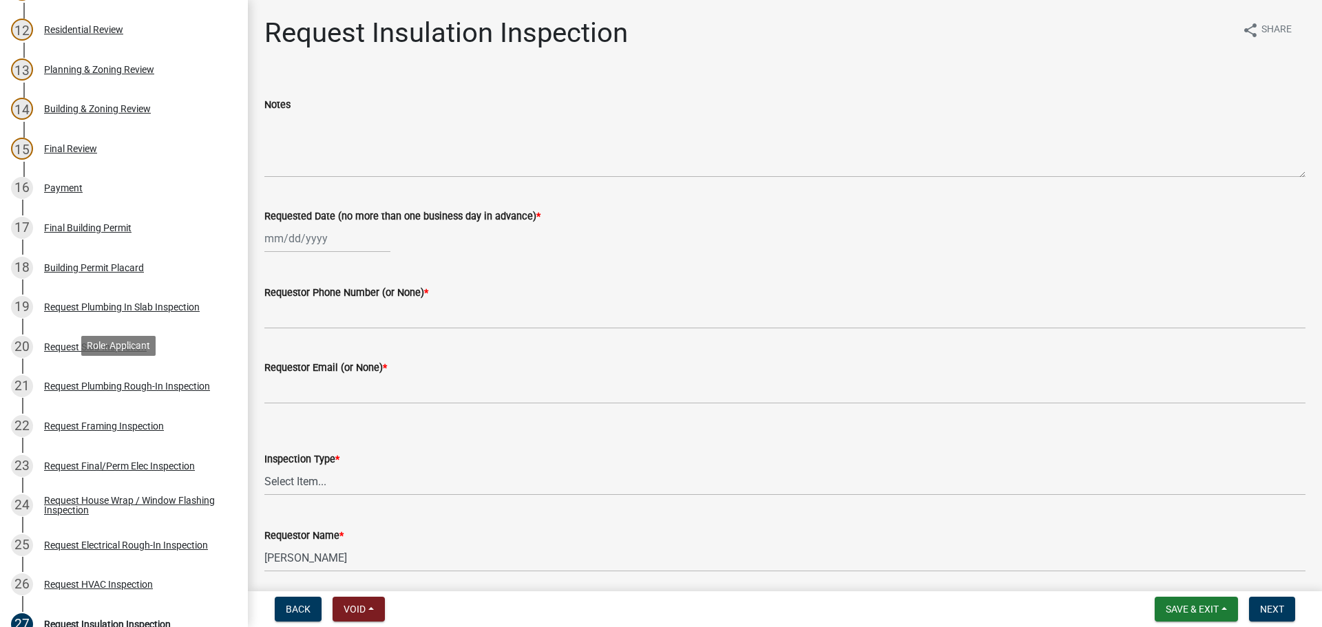
click at [121, 389] on div "Request Plumbing Rough-In Inspection" at bounding box center [127, 386] width 166 height 10
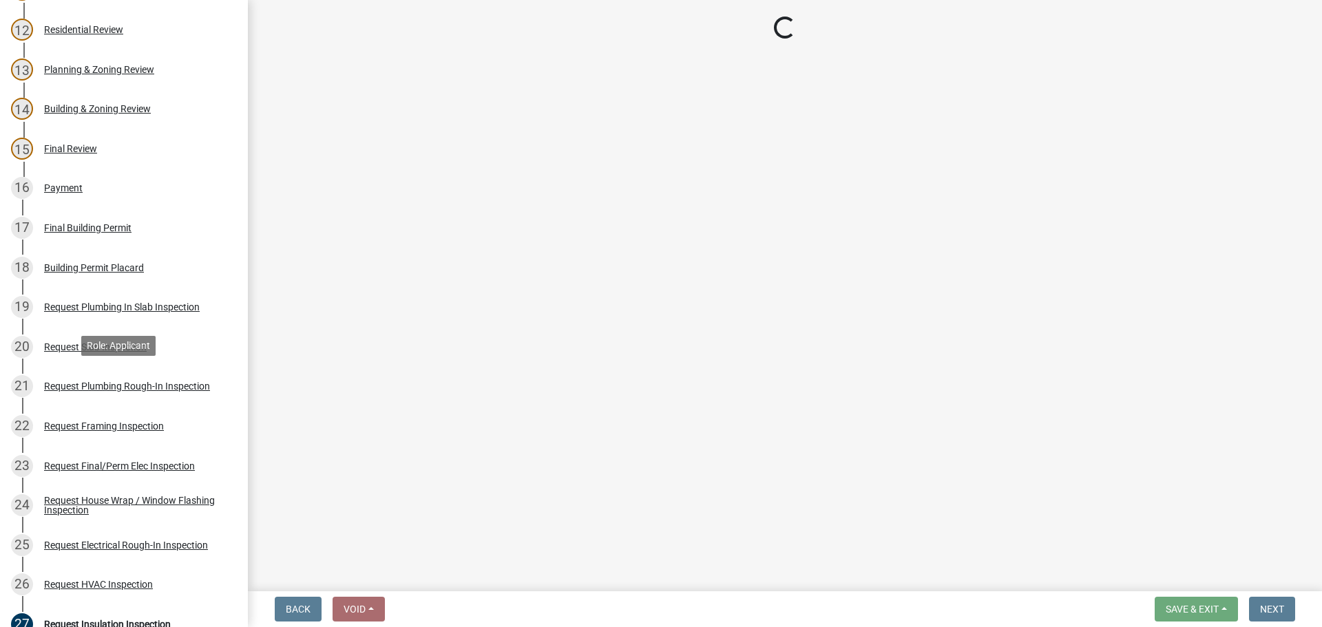
select select "d1de9a53-ca36-4ba4-9767-b1741540e47d"
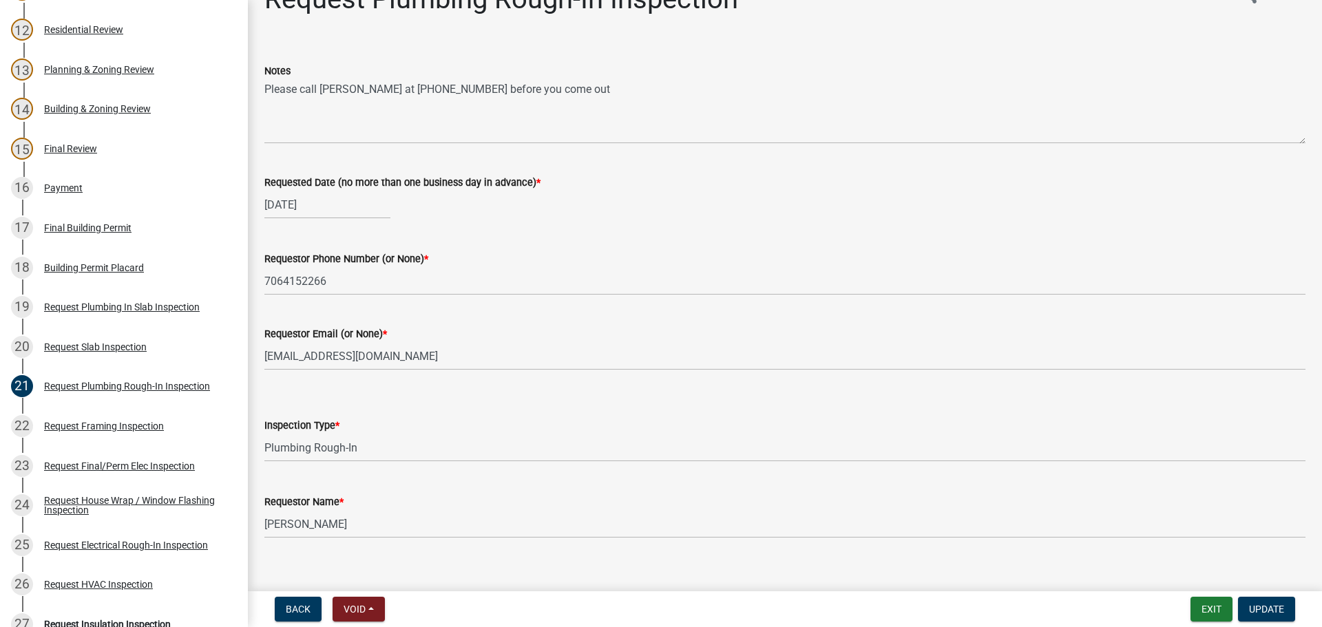
scroll to position [51, 0]
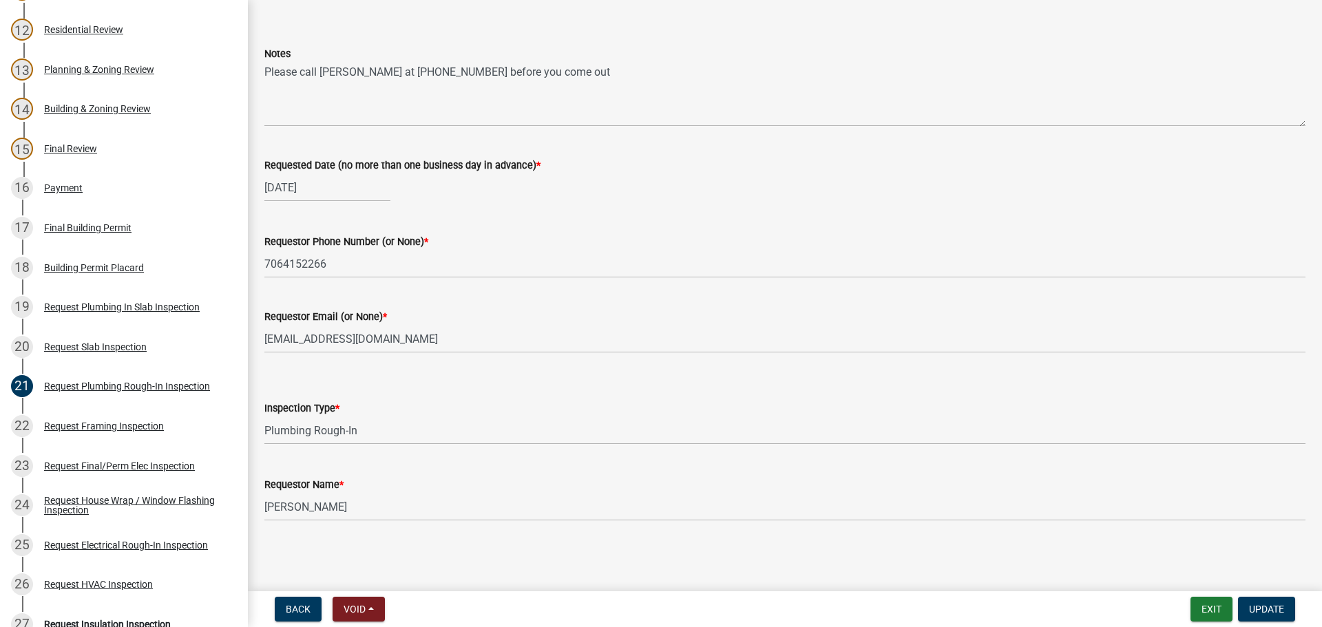
click at [929, 174] on div "[DATE]" at bounding box center [784, 187] width 1041 height 28
